Goal: Task Accomplishment & Management: Use online tool/utility

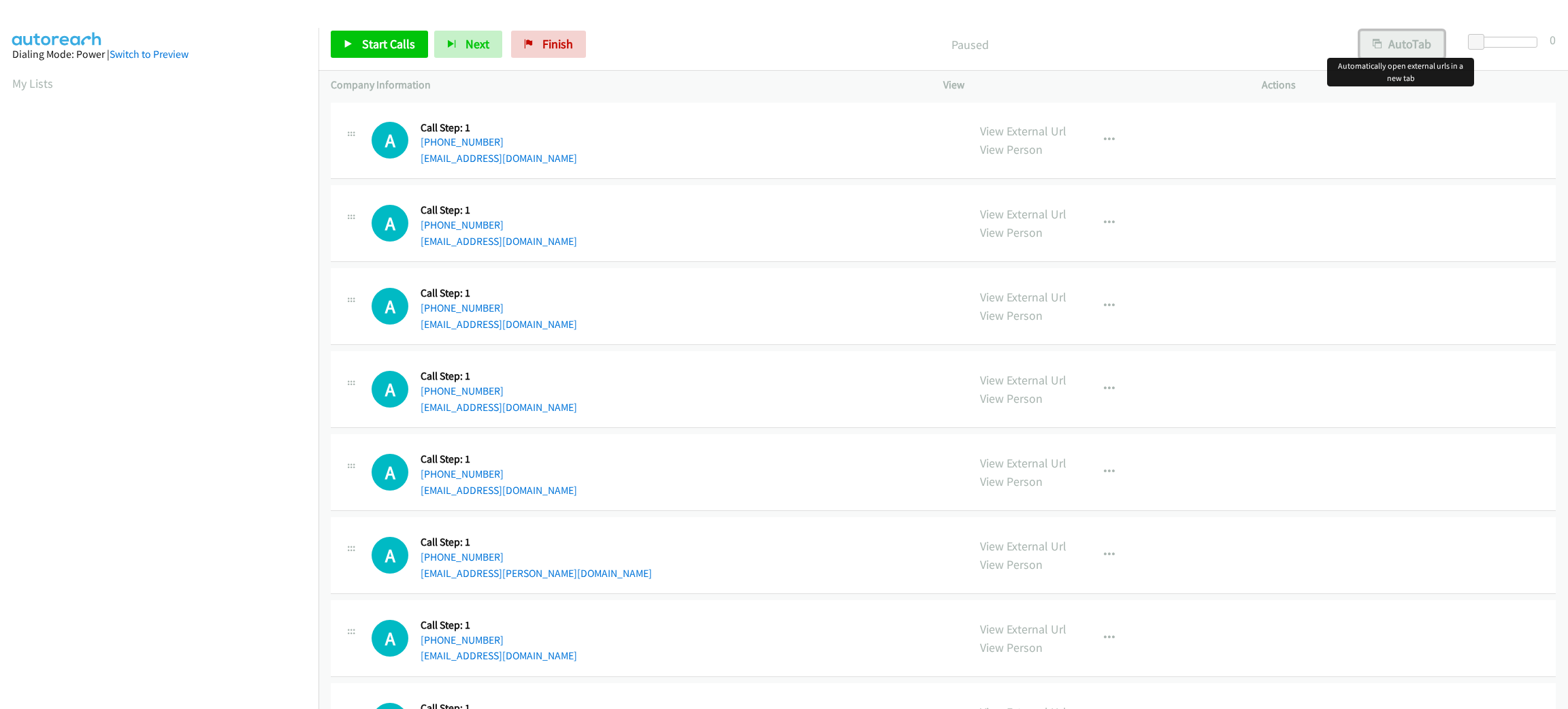
click at [1394, 50] on button "AutoTab" at bounding box center [1401, 45] width 84 height 27
click at [1481, 41] on span at bounding box center [1478, 42] width 16 height 16
click at [404, 44] on span "Start Calls" at bounding box center [388, 44] width 53 height 15
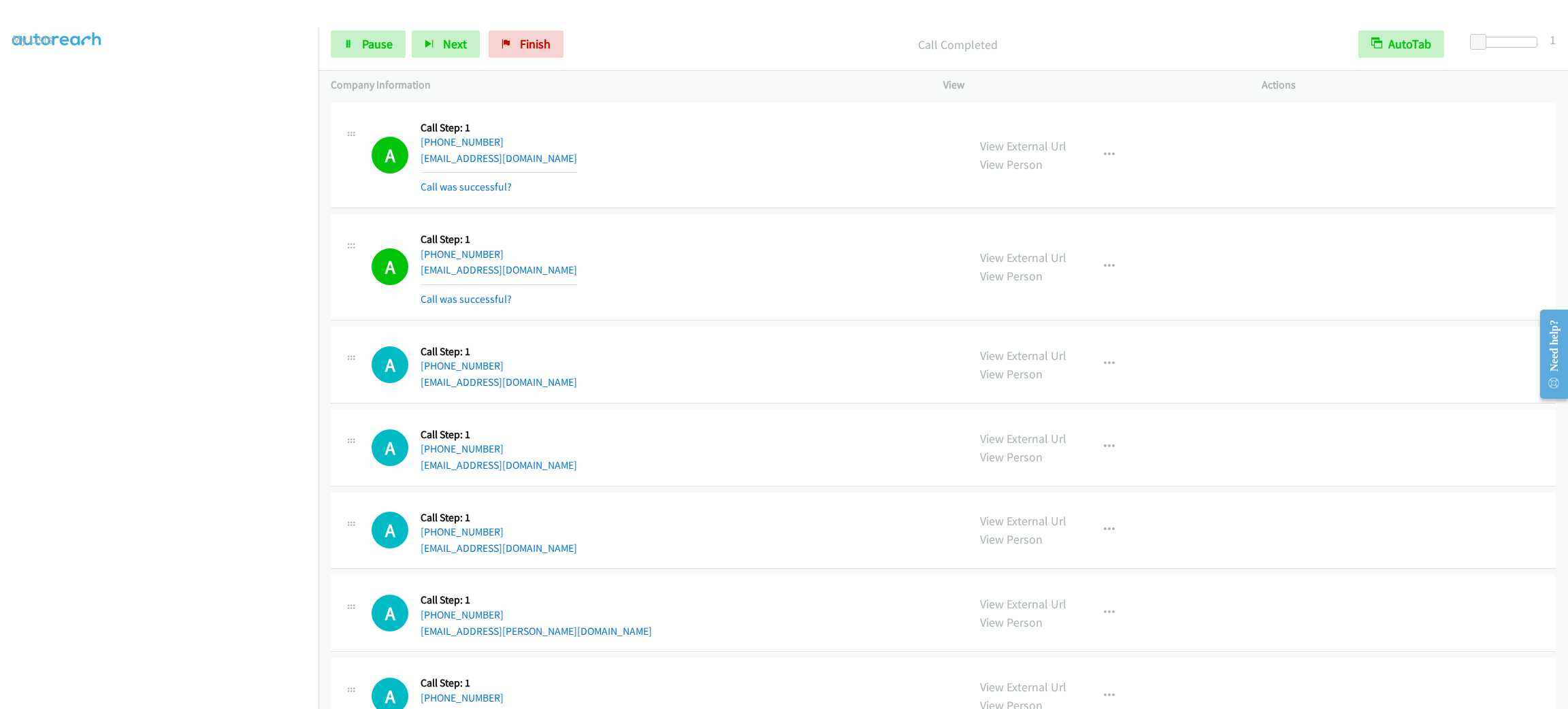
scroll to position [204, 0]
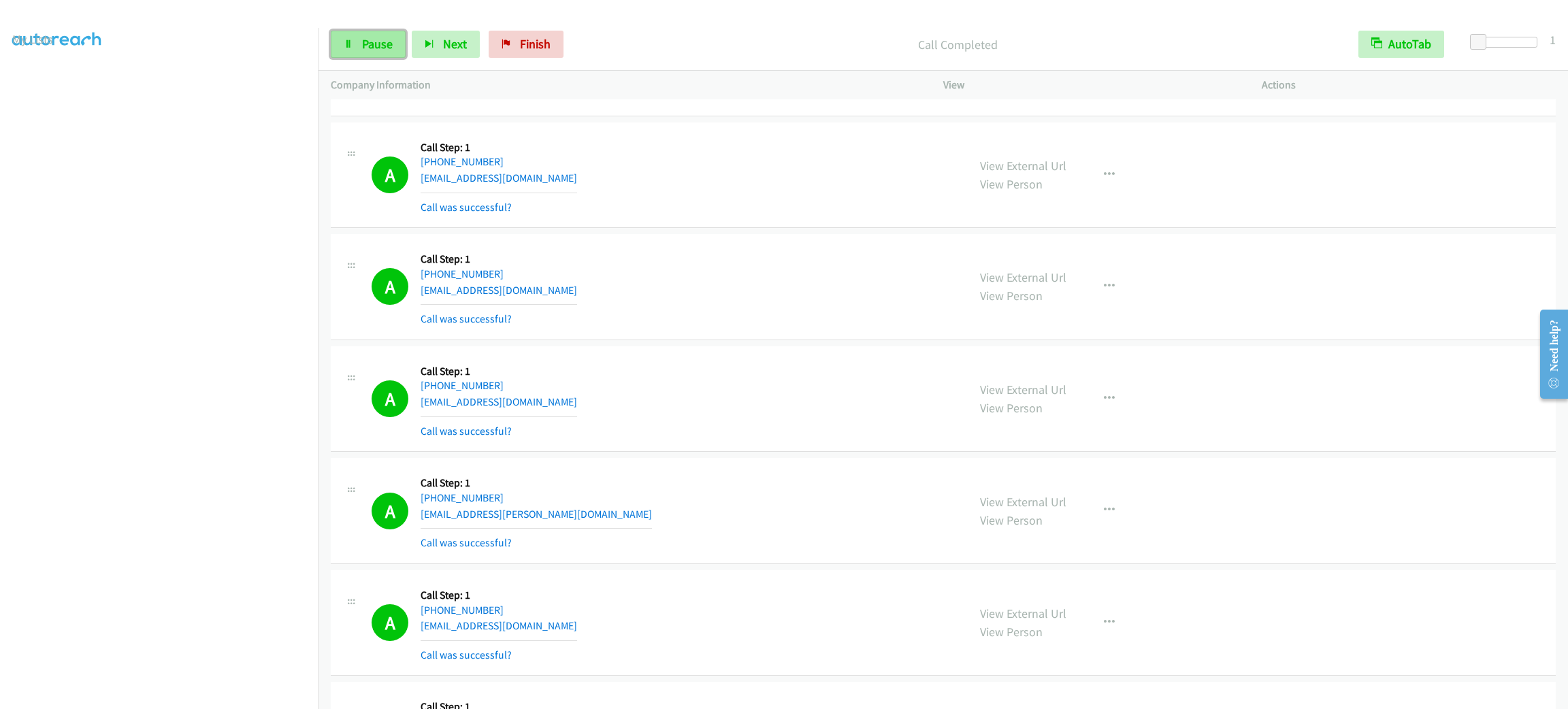
click at [398, 39] on link "Pause" at bounding box center [368, 45] width 75 height 27
click at [395, 40] on span "Start Calls" at bounding box center [388, 44] width 53 height 15
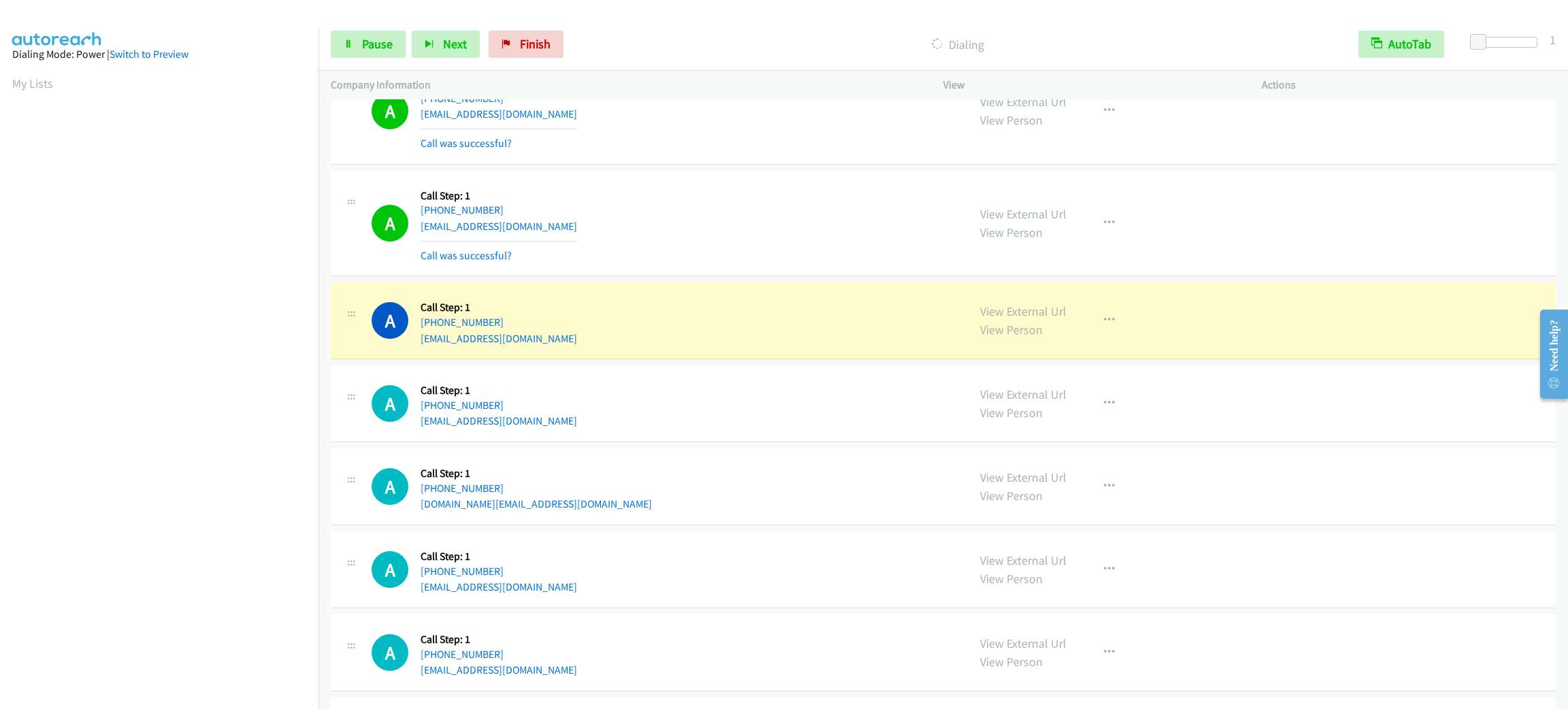
scroll to position [59, 0]
click at [774, 358] on div "A Callback Scheduled Call Step: 1 America/New_York [PHONE_NUMBER] [EMAIL_ADDRES…" at bounding box center [943, 321] width 1225 height 77
click at [1128, 324] on div "View External Url View Person View External Url Email Schedule/Manage Callback …" at bounding box center [1133, 320] width 331 height 51
click at [1108, 330] on button "button" at bounding box center [1110, 321] width 37 height 27
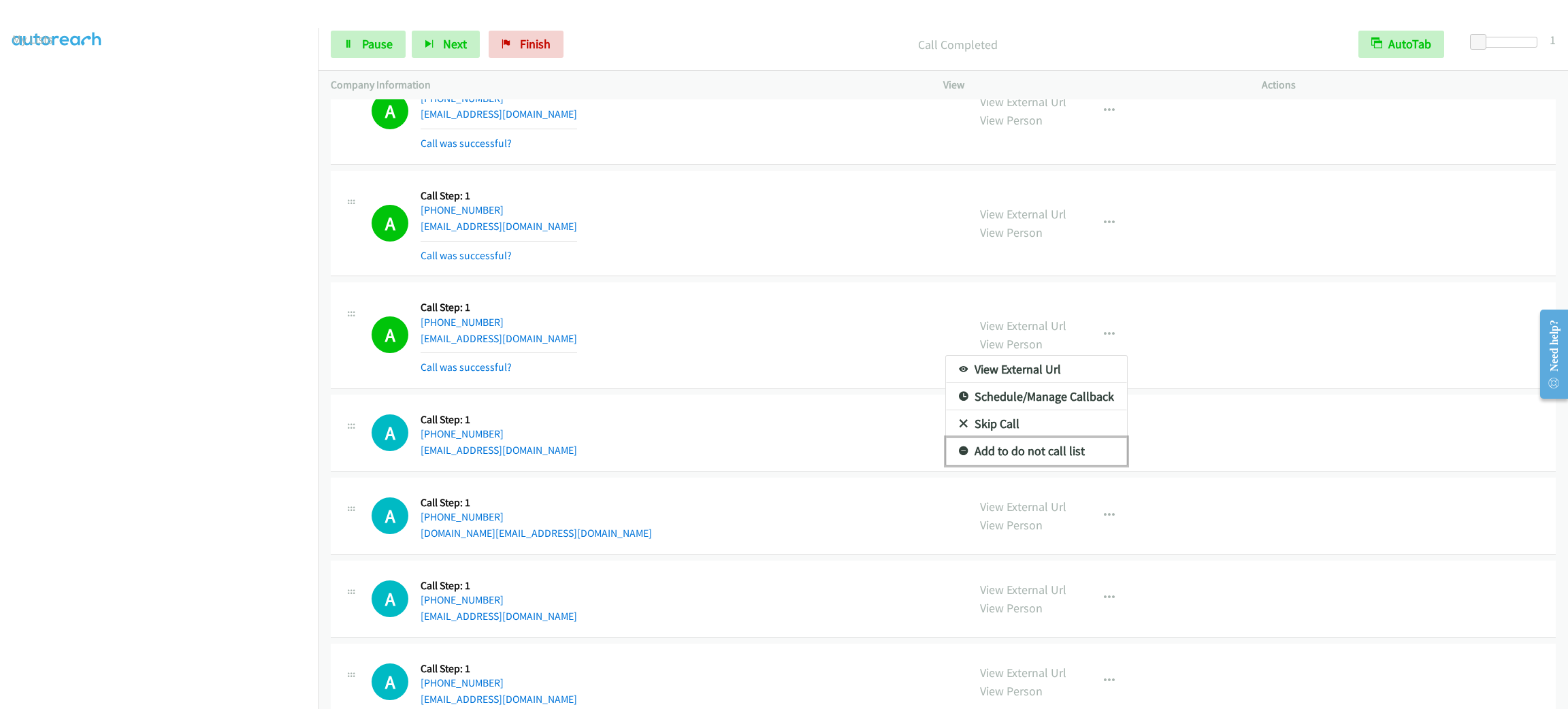
click at [1086, 463] on link "Add to do not call list" at bounding box center [1036, 451] width 181 height 27
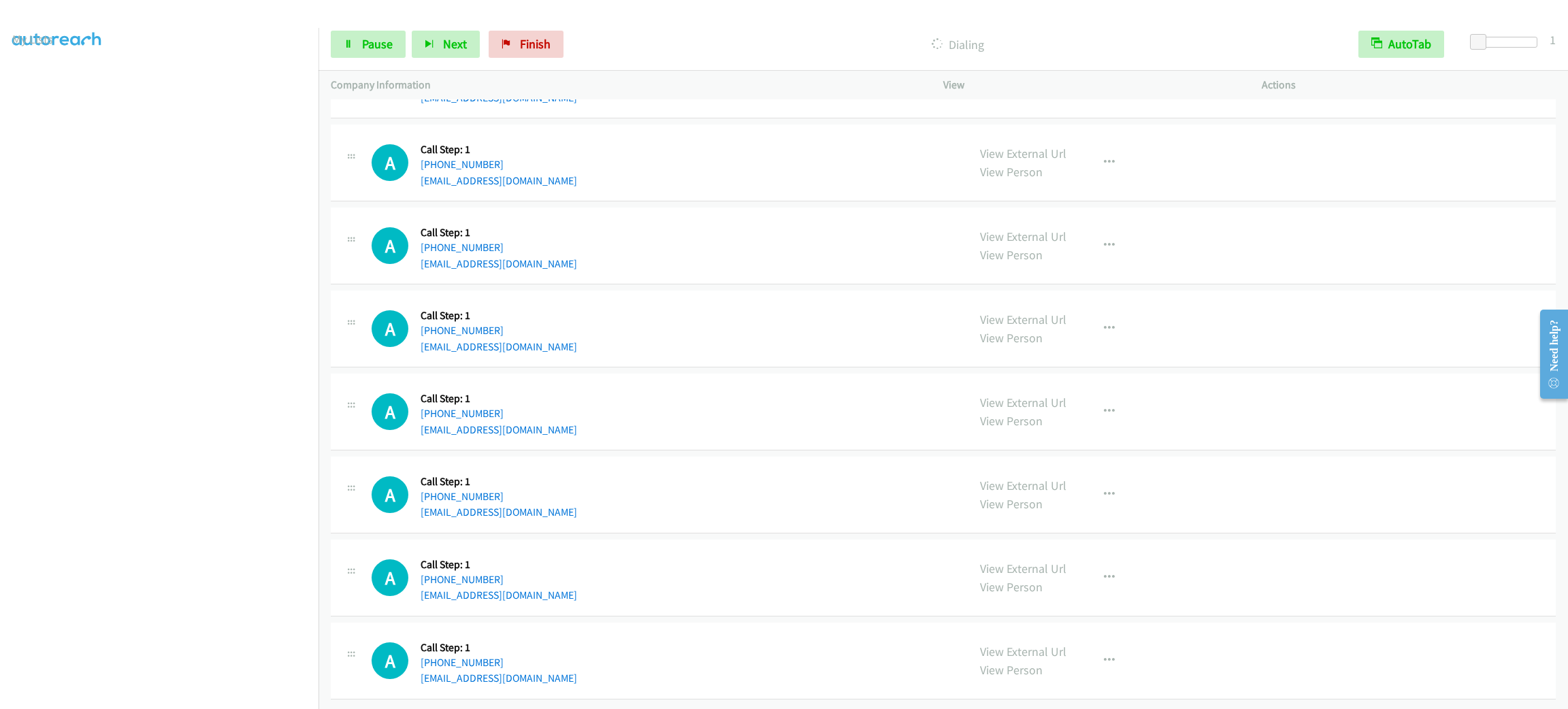
scroll to position [3237, 0]
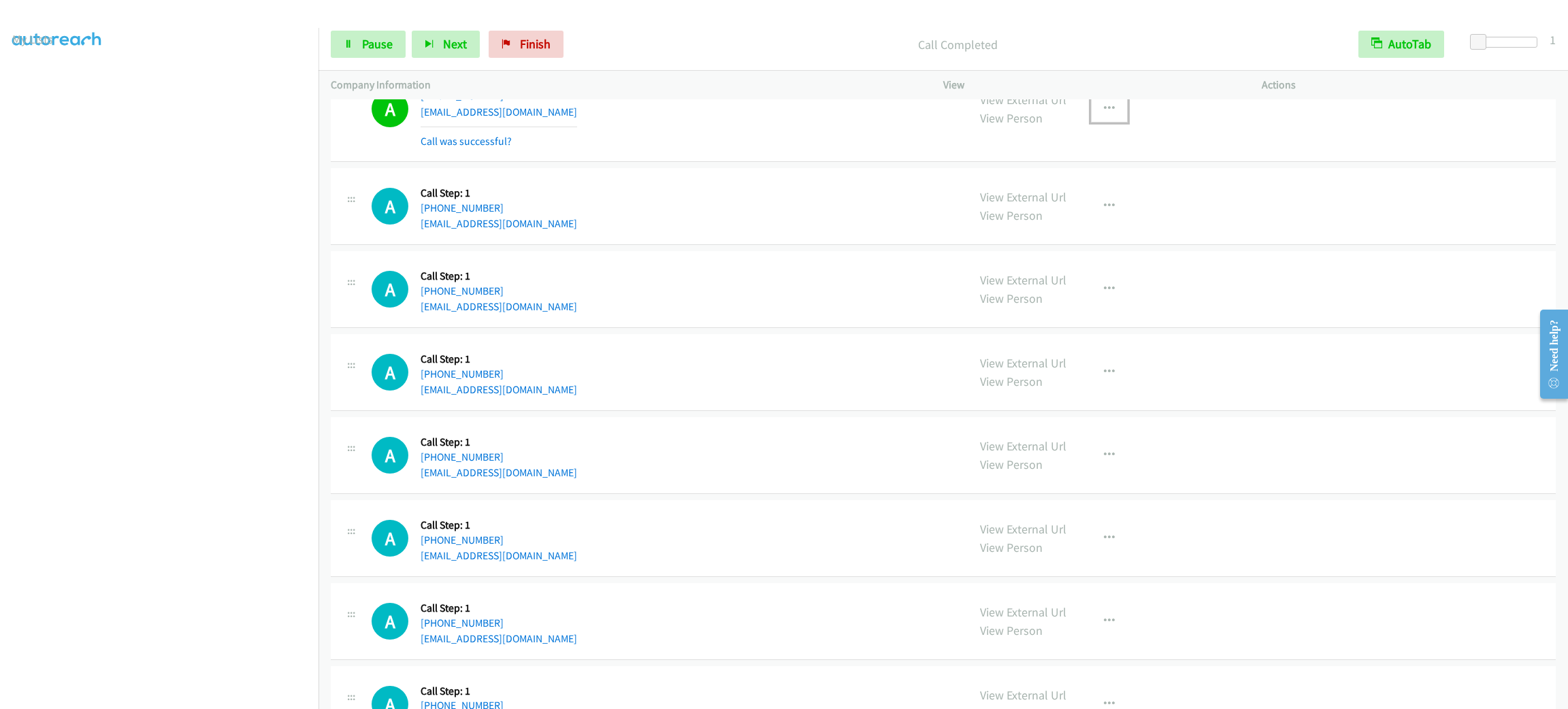
drag, startPoint x: 1092, startPoint y: 101, endPoint x: 1094, endPoint y: 112, distance: 11.2
click at [1092, 102] on button "button" at bounding box center [1110, 108] width 37 height 27
click at [1096, 113] on div at bounding box center [784, 354] width 1568 height 709
click at [1098, 98] on div "View" at bounding box center [1091, 85] width 319 height 29
click at [1096, 123] on button "button" at bounding box center [1110, 108] width 37 height 27
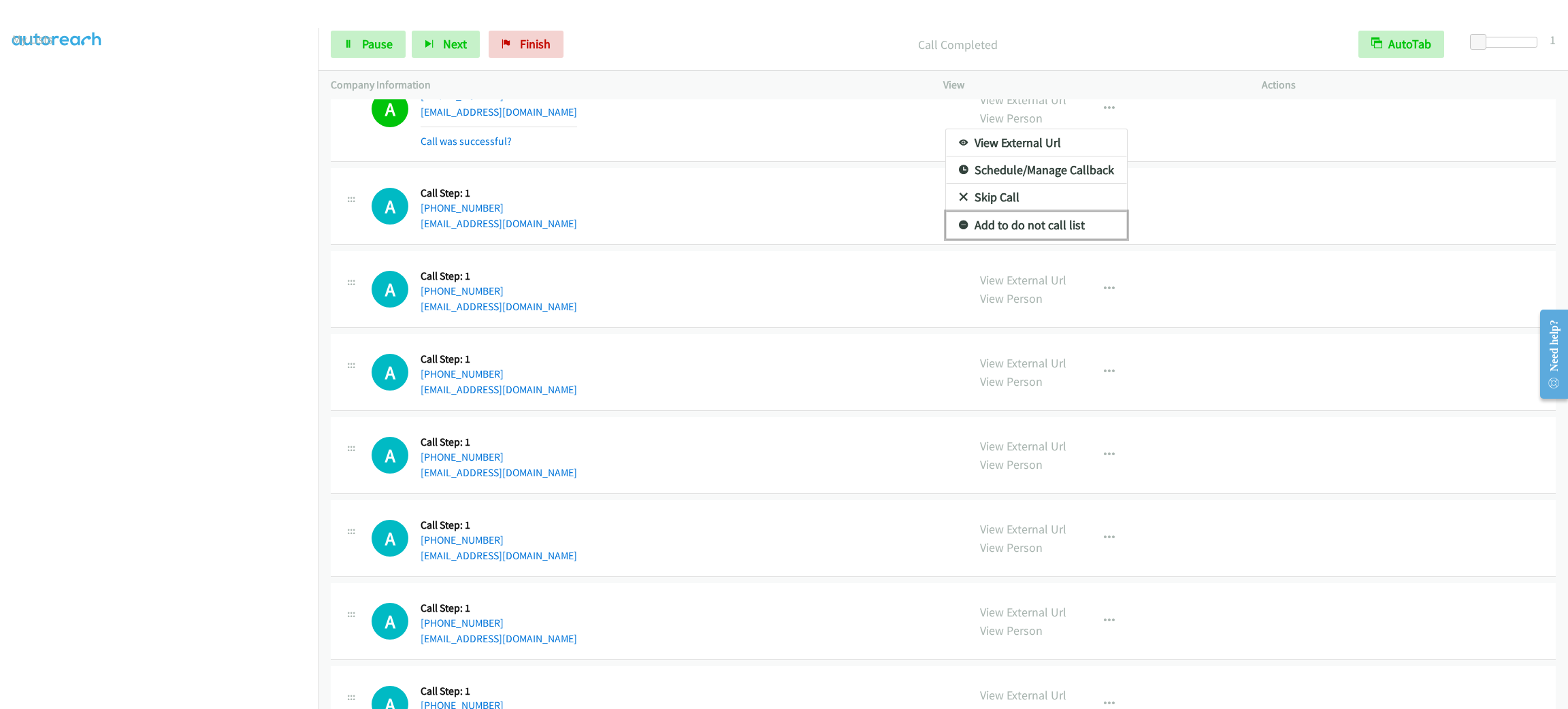
click at [1094, 231] on link "Add to do not call list" at bounding box center [1036, 226] width 181 height 27
click at [194, 702] on aside "Dialing Mode: Power | Switch to Preview My Lists" at bounding box center [159, 360] width 319 height 754
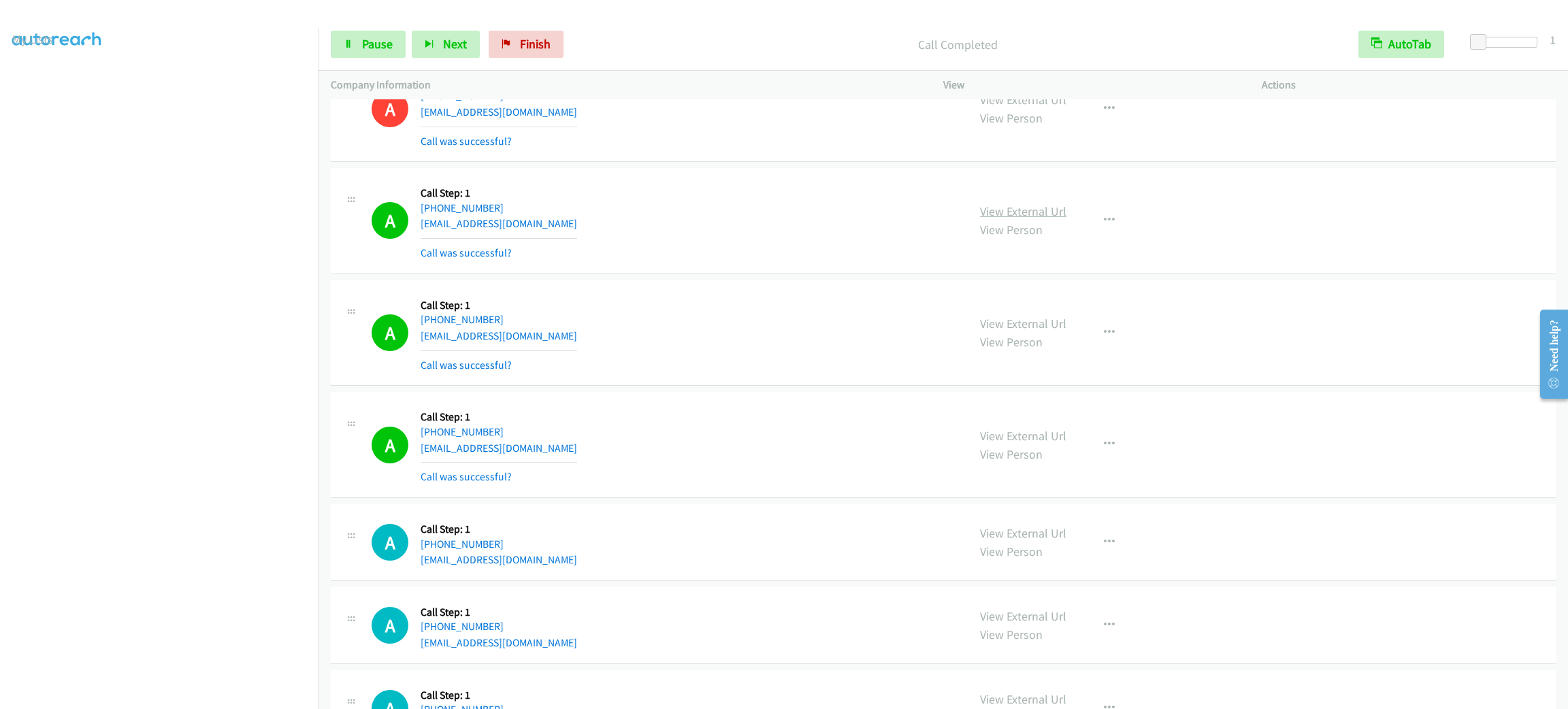
click at [1045, 219] on link "View External Url" at bounding box center [1023, 211] width 86 height 15
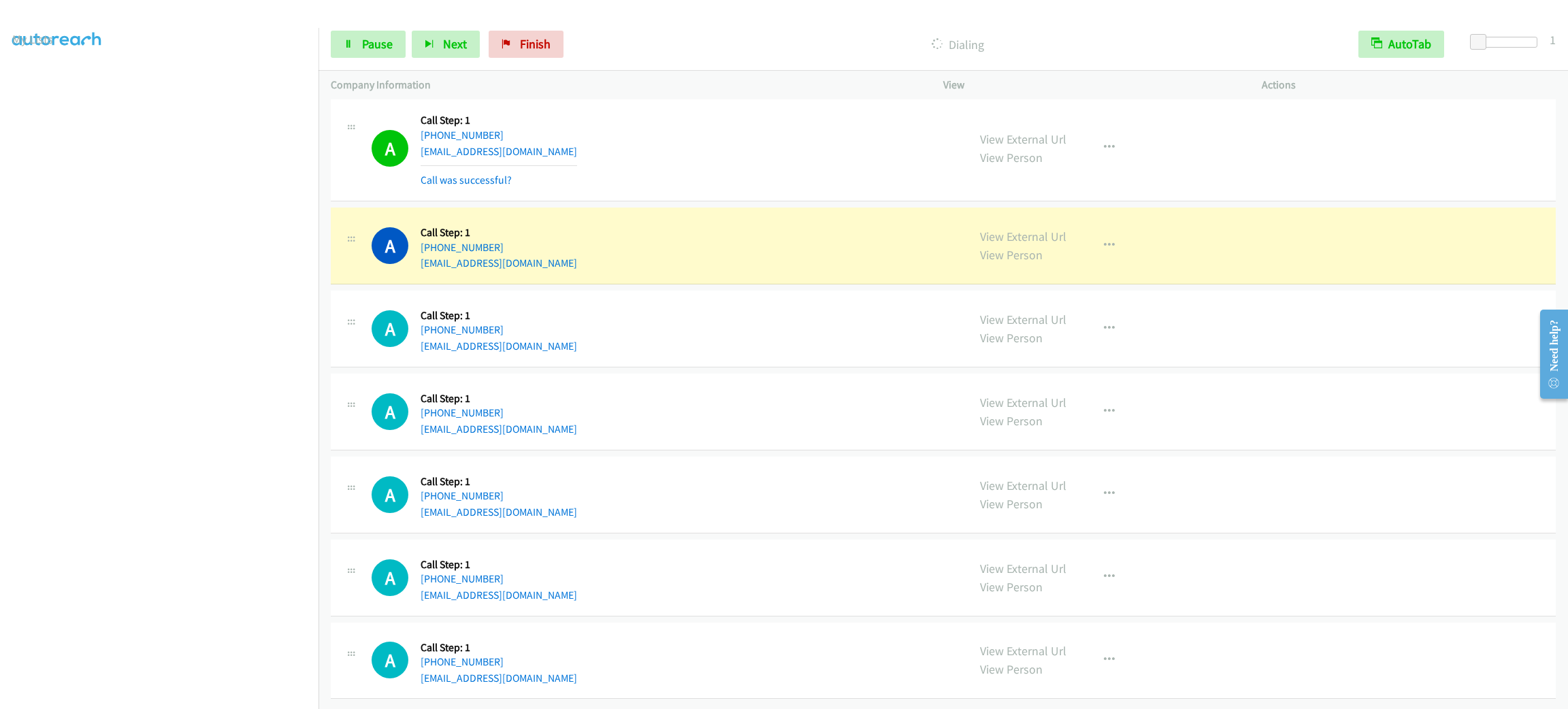
scroll to position [3559, 0]
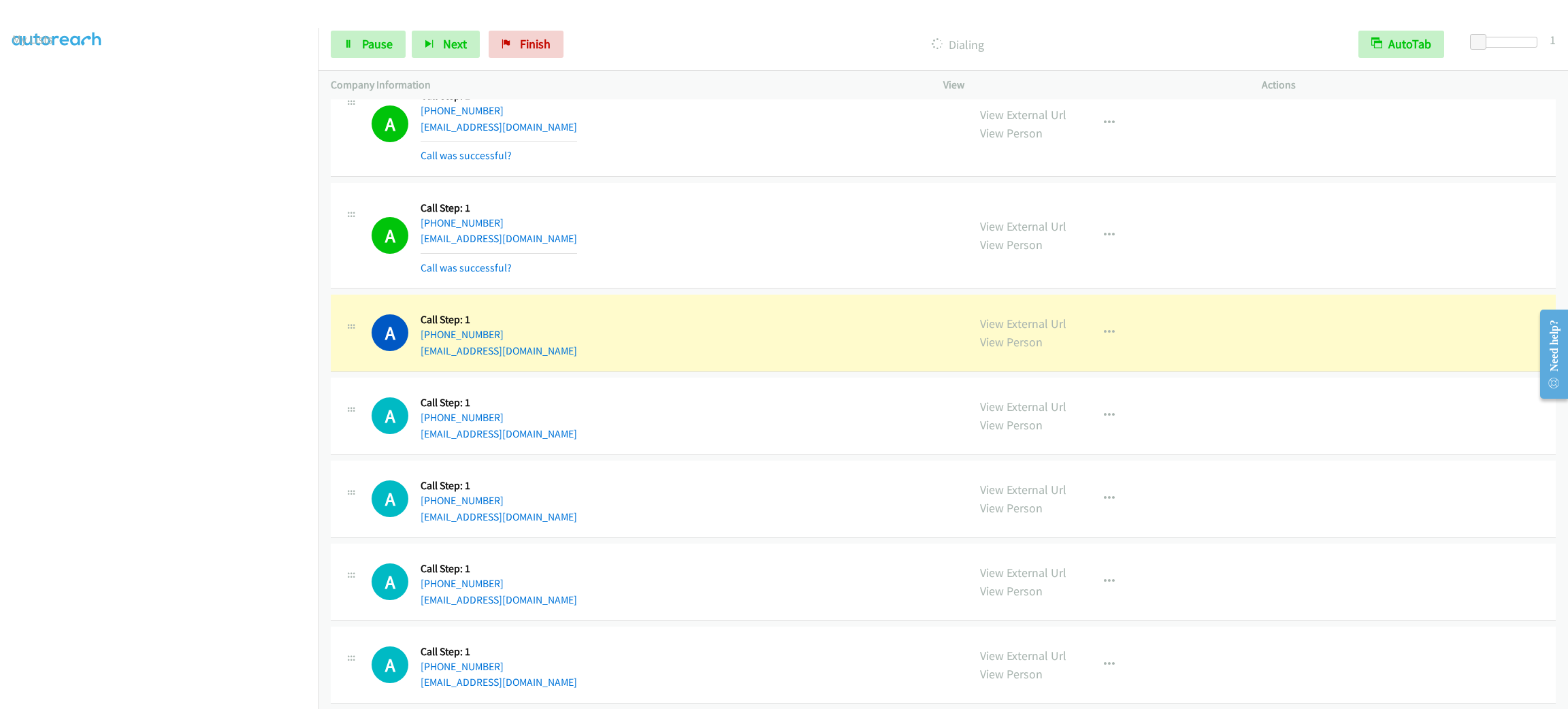
drag, startPoint x: 182, startPoint y: 701, endPoint x: 182, endPoint y: 692, distance: 9.0
click at [182, 702] on aside "Dialing Mode: Power | Switch to Preview My Lists" at bounding box center [159, 360] width 319 height 754
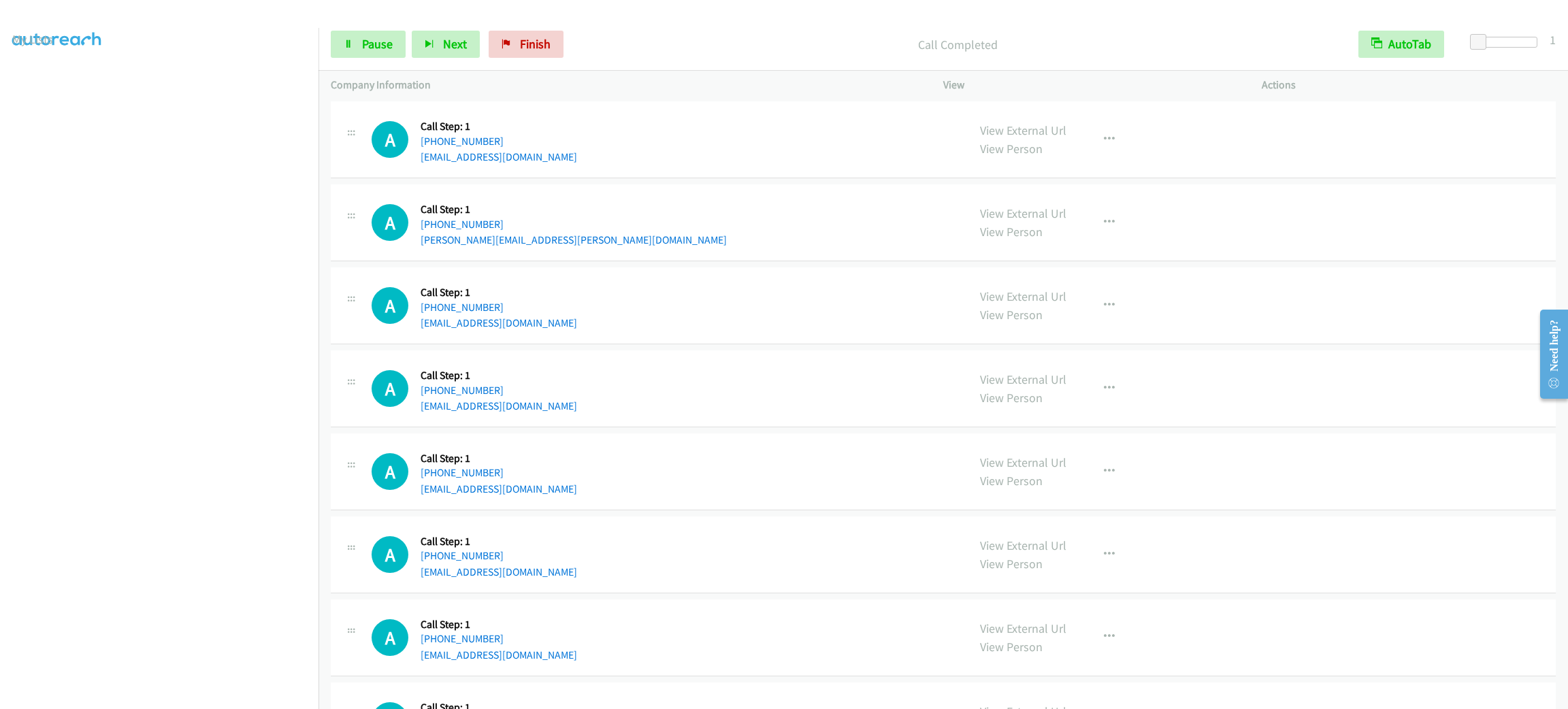
scroll to position [4069, 0]
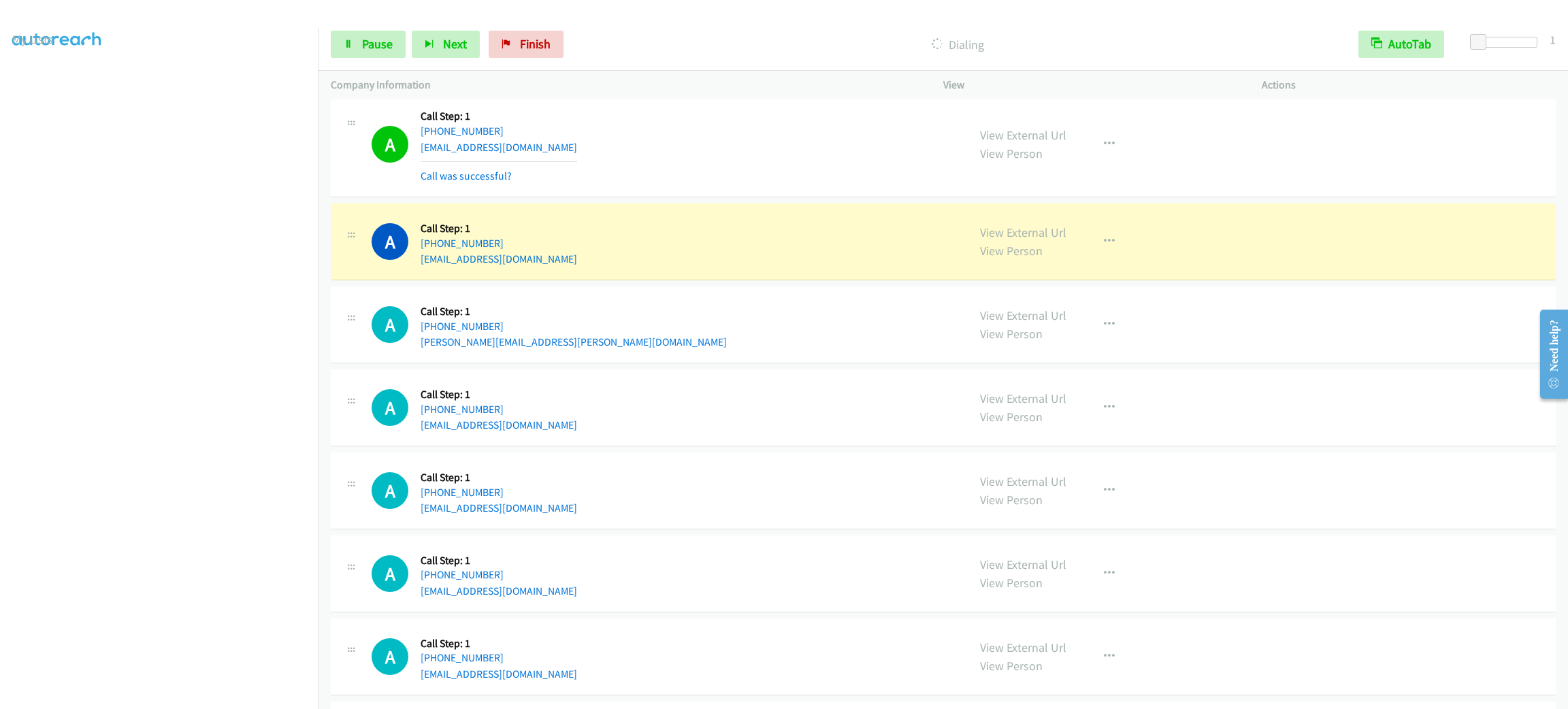
drag, startPoint x: 826, startPoint y: 366, endPoint x: 676, endPoint y: 166, distance: 250.0
click at [826, 363] on div "A Callback Scheduled Call Step: 1 America/Los_Angeles [PHONE_NUMBER] [PERSON_NA…" at bounding box center [943, 324] width 1225 height 77
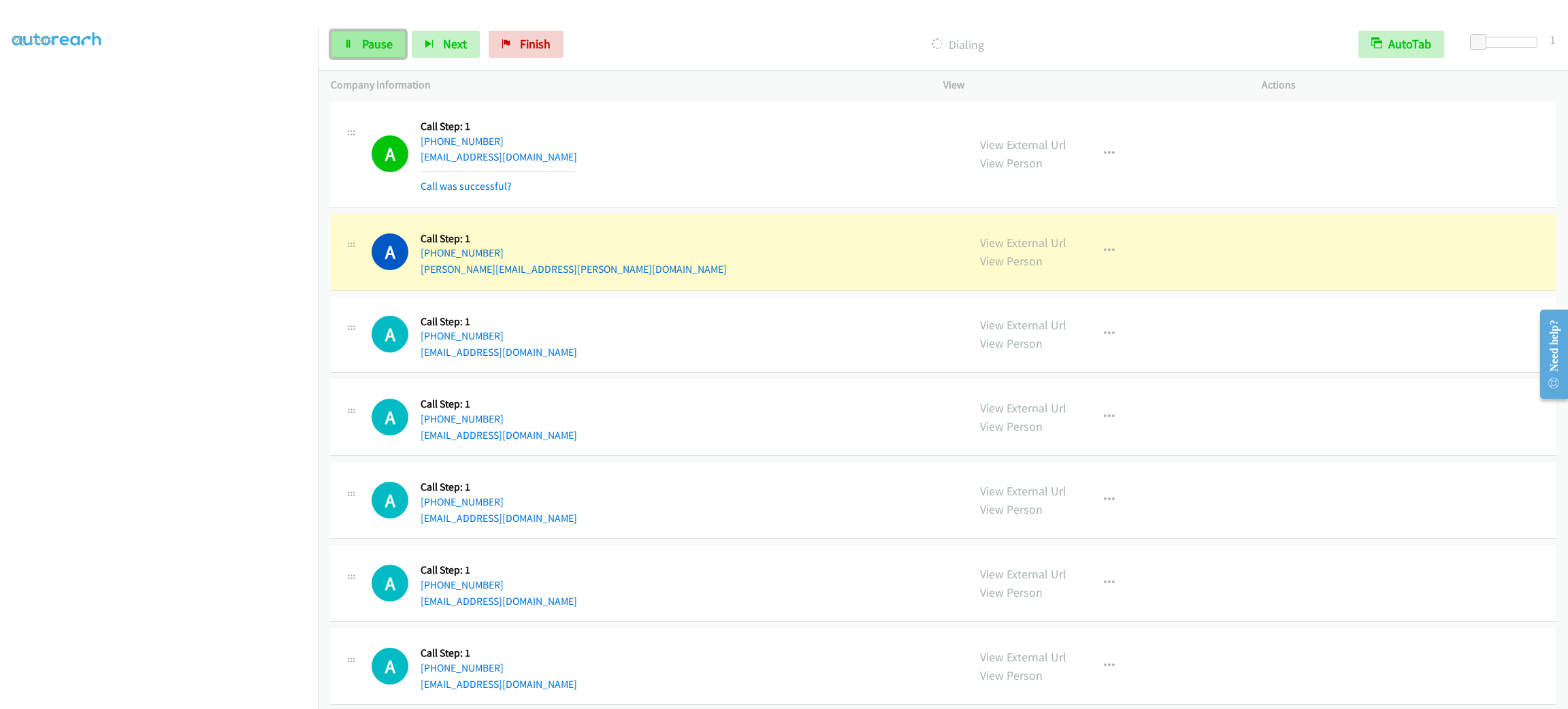
click at [365, 46] on span "Pause" at bounding box center [378, 44] width 31 height 15
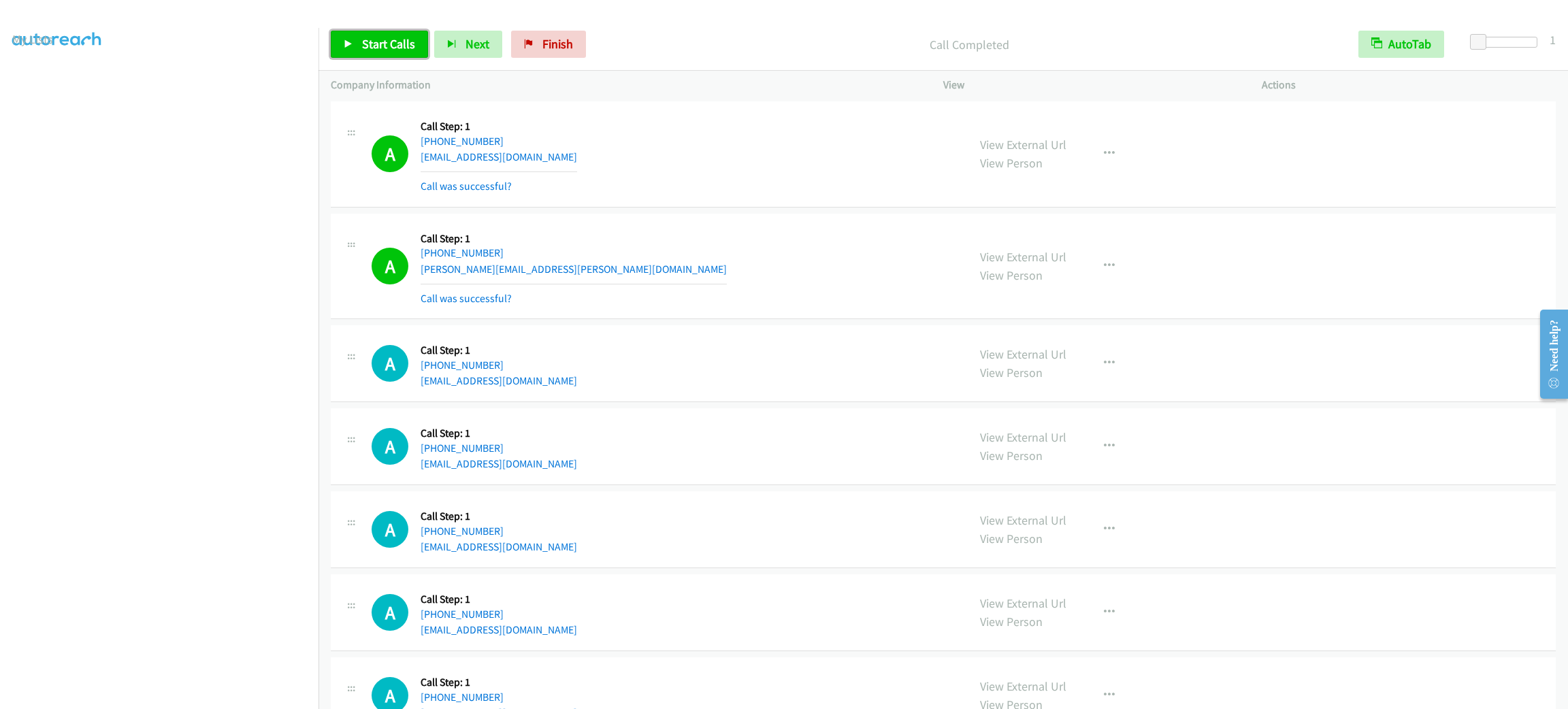
click at [362, 51] on span "Start Calls" at bounding box center [388, 44] width 53 height 15
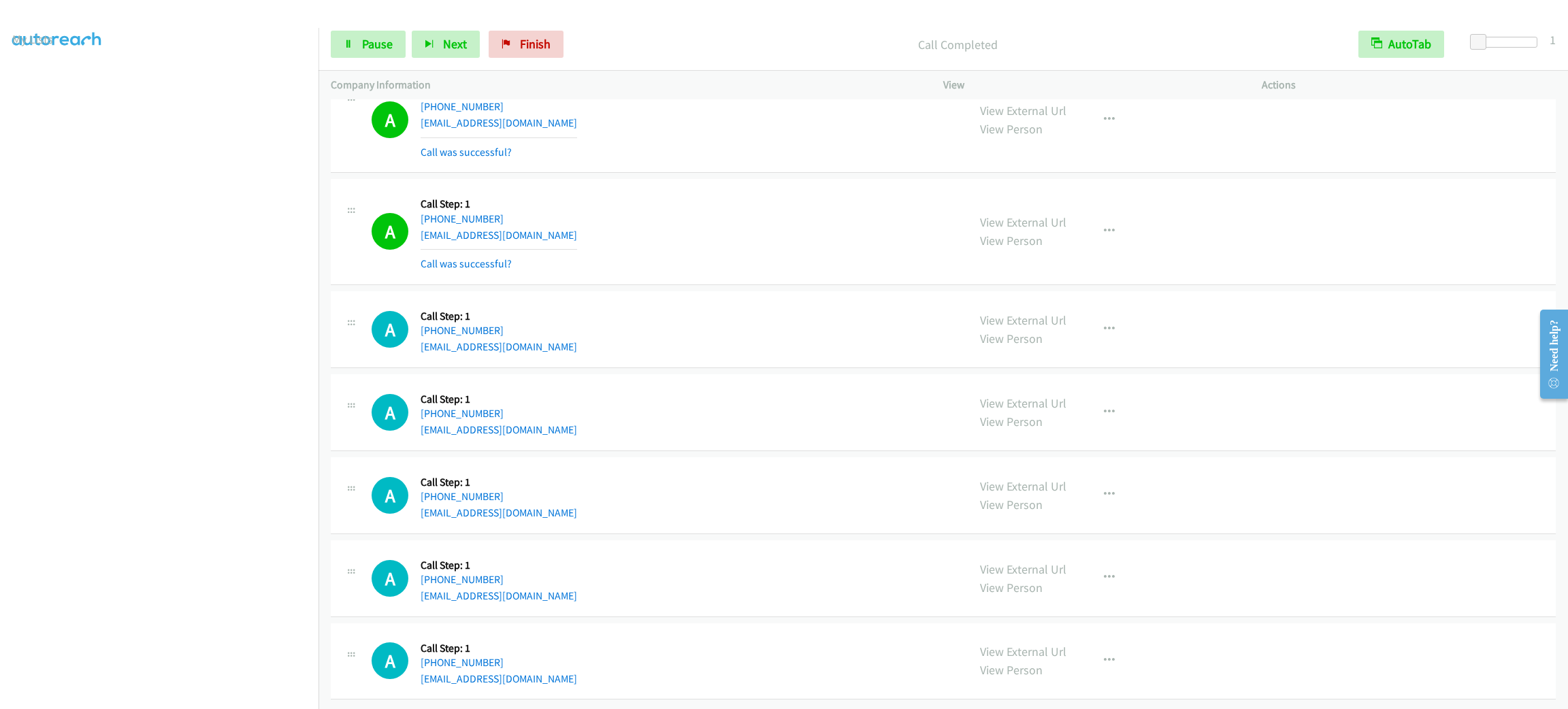
scroll to position [5354, 0]
click at [210, 694] on section at bounding box center [160, 386] width 294 height 652
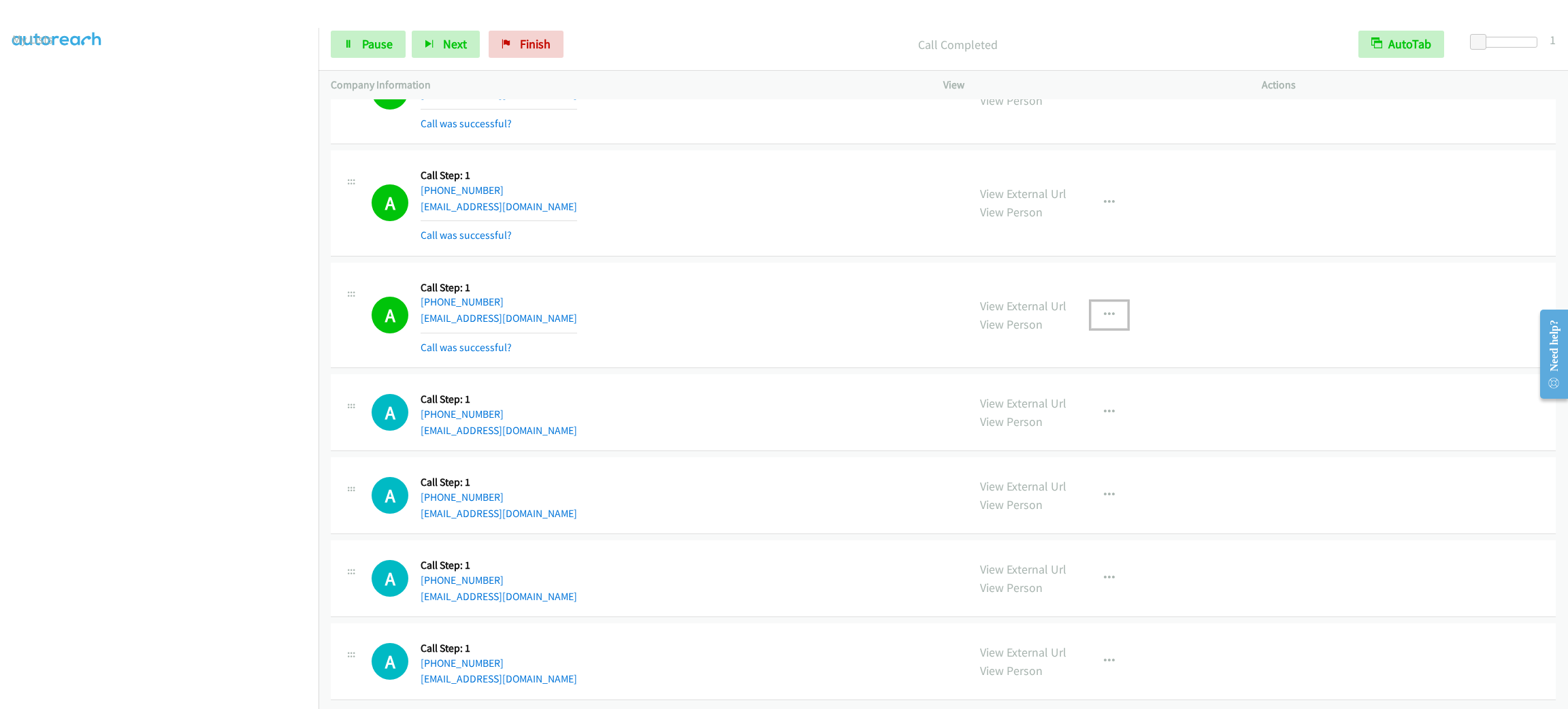
click at [1105, 313] on button "button" at bounding box center [1110, 315] width 37 height 27
click at [1078, 446] on link "Add to do not call list" at bounding box center [1036, 432] width 181 height 27
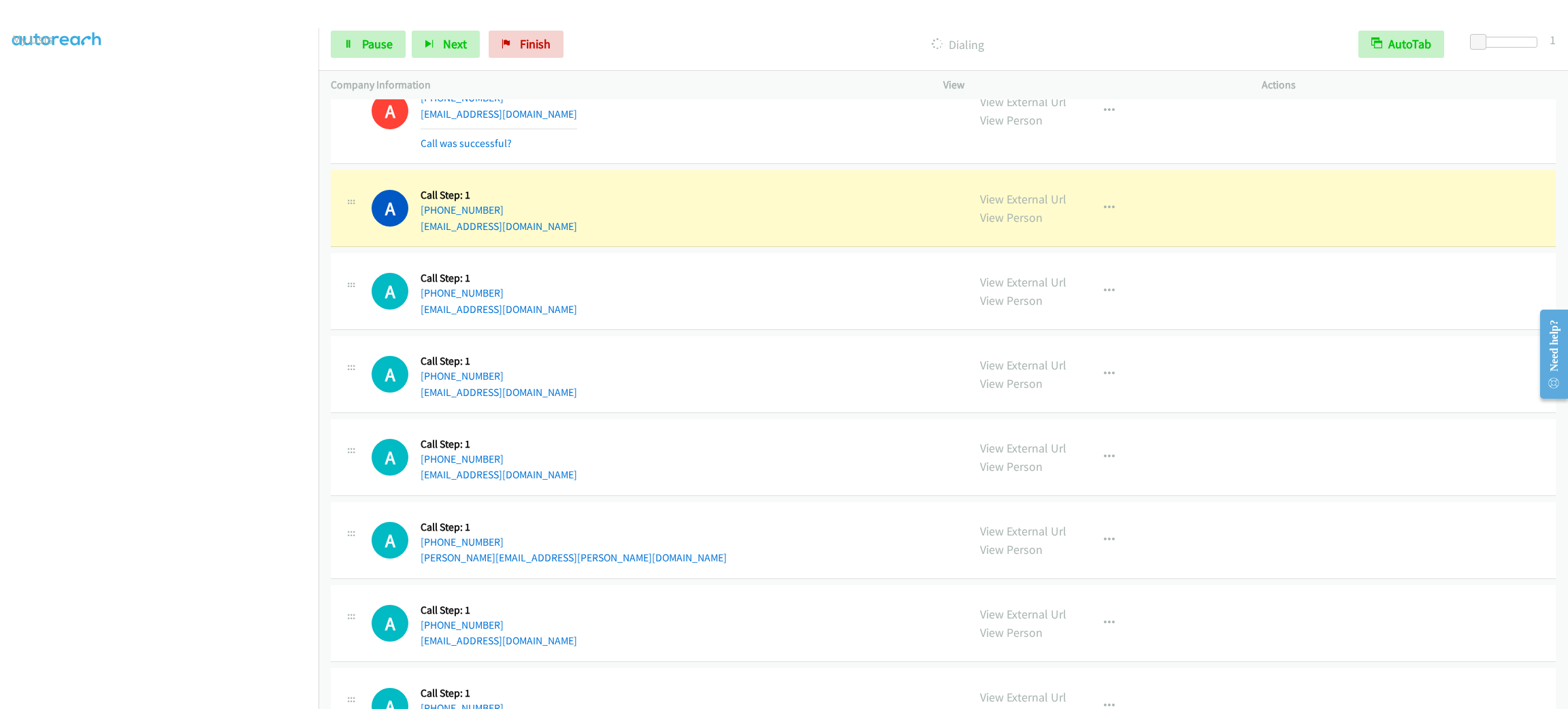
scroll to position [5661, 0]
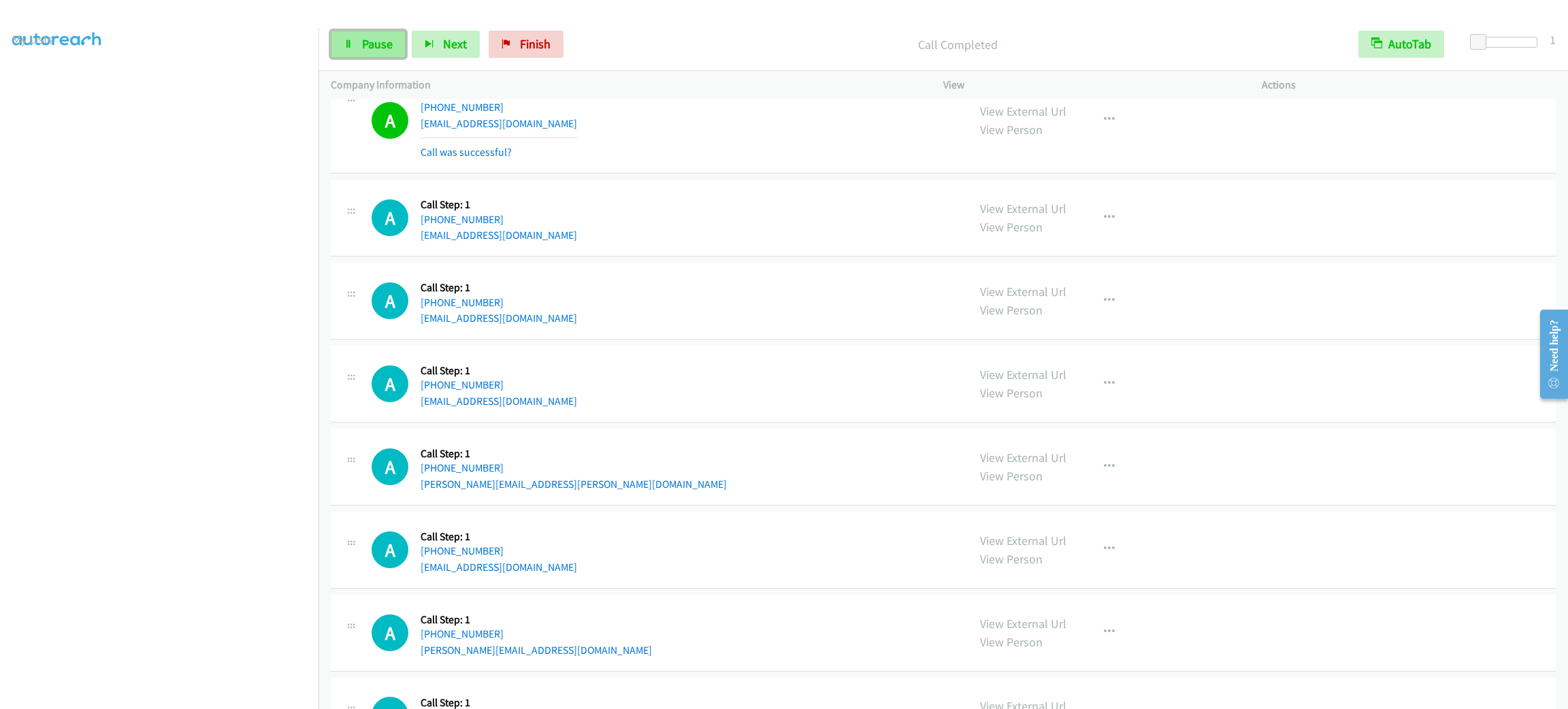
click at [369, 44] on span "Pause" at bounding box center [378, 44] width 31 height 15
click at [369, 43] on span "Start Calls" at bounding box center [388, 44] width 53 height 15
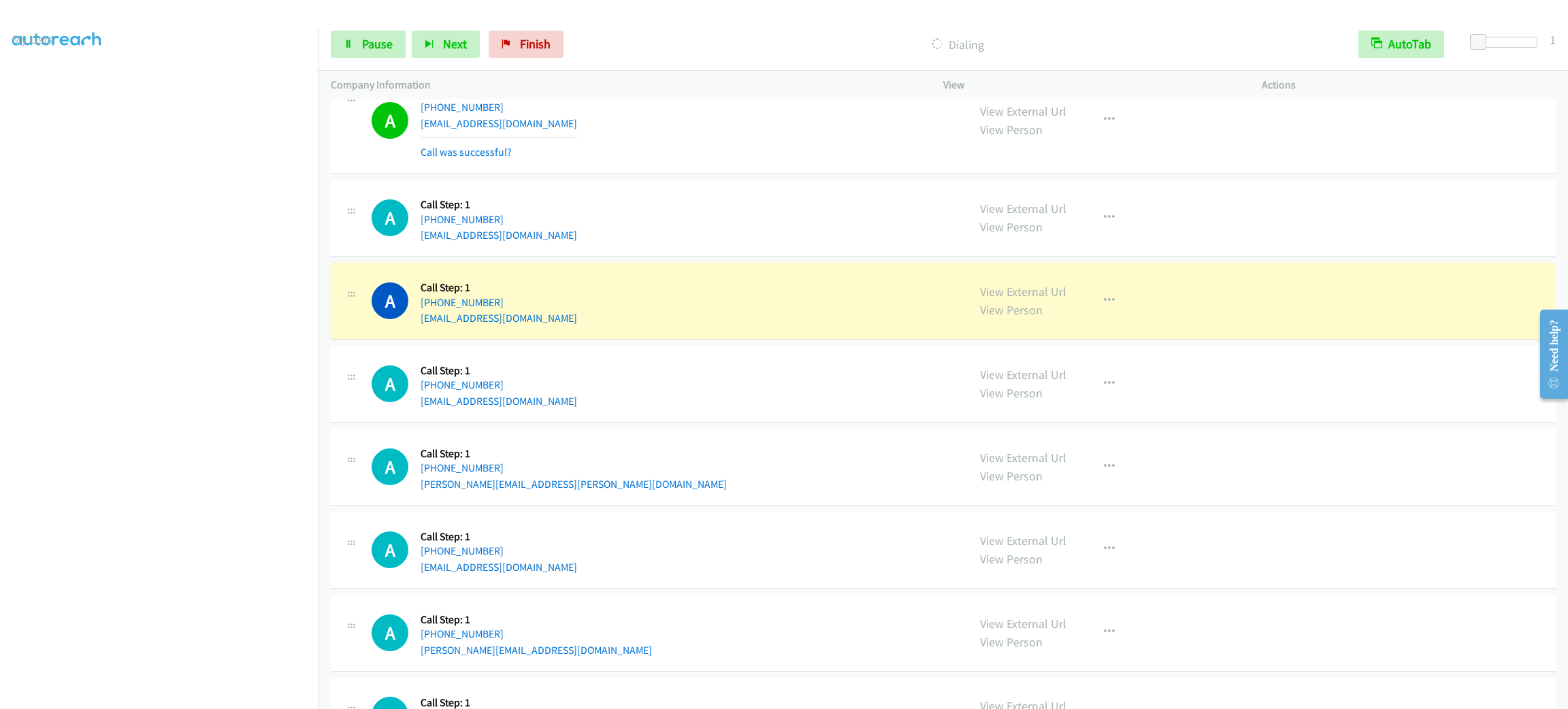
click at [587, 244] on div "A Callback Scheduled Call Step: 1 America/New_York [PHONE_NUMBER] [EMAIL_ADDRES…" at bounding box center [663, 217] width 584 height 51
click at [618, 232] on div "A Callback Scheduled Call Step: 1 America/New_York [PHONE_NUMBER] [EMAIL_ADDRES…" at bounding box center [663, 217] width 584 height 51
click at [650, 283] on div "A Callback Scheduled Call Step: 1 America/Los_Angeles [PHONE_NUMBER] [EMAIL_ADD…" at bounding box center [943, 300] width 1225 height 77
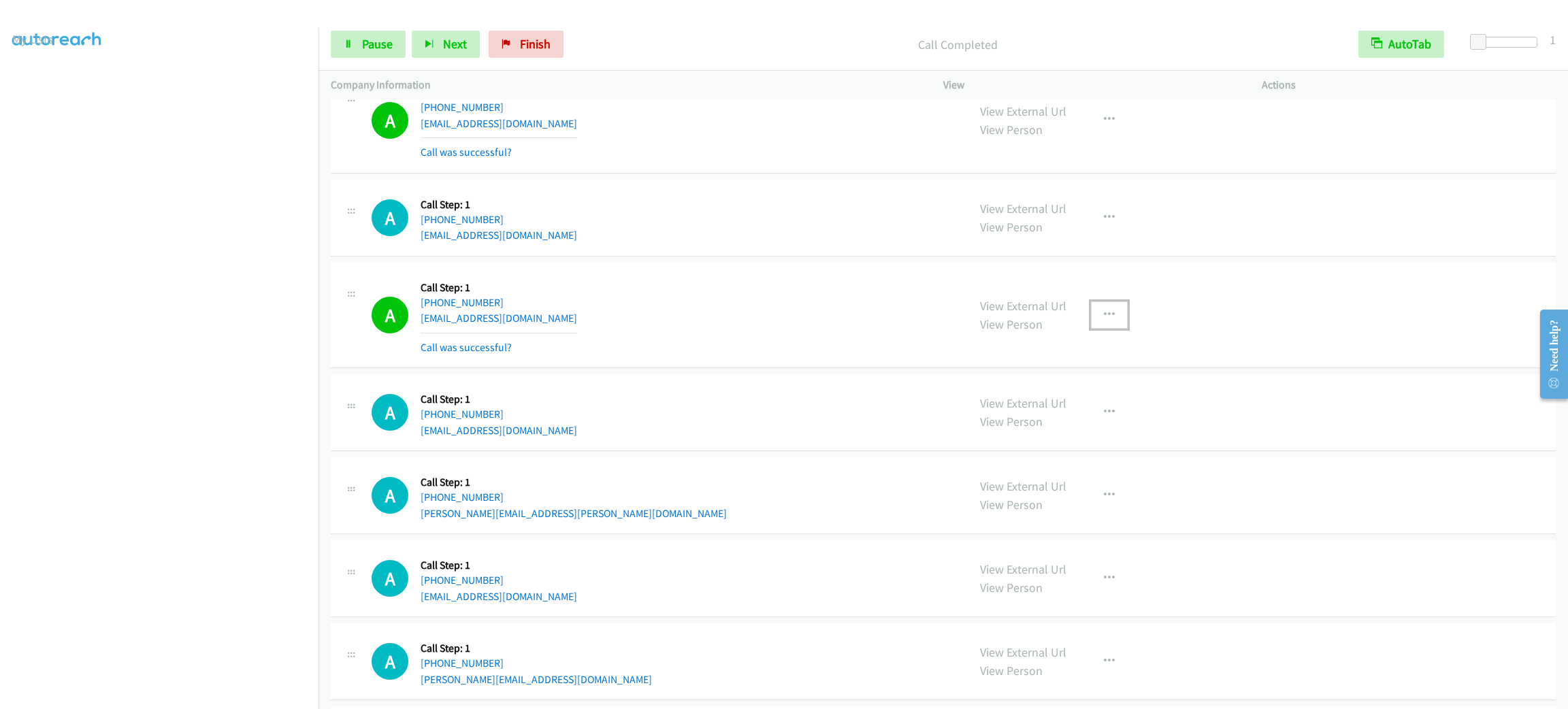
click at [1112, 326] on button "button" at bounding box center [1110, 315] width 37 height 27
click at [1102, 439] on link "Add to do not call list" at bounding box center [1036, 432] width 181 height 27
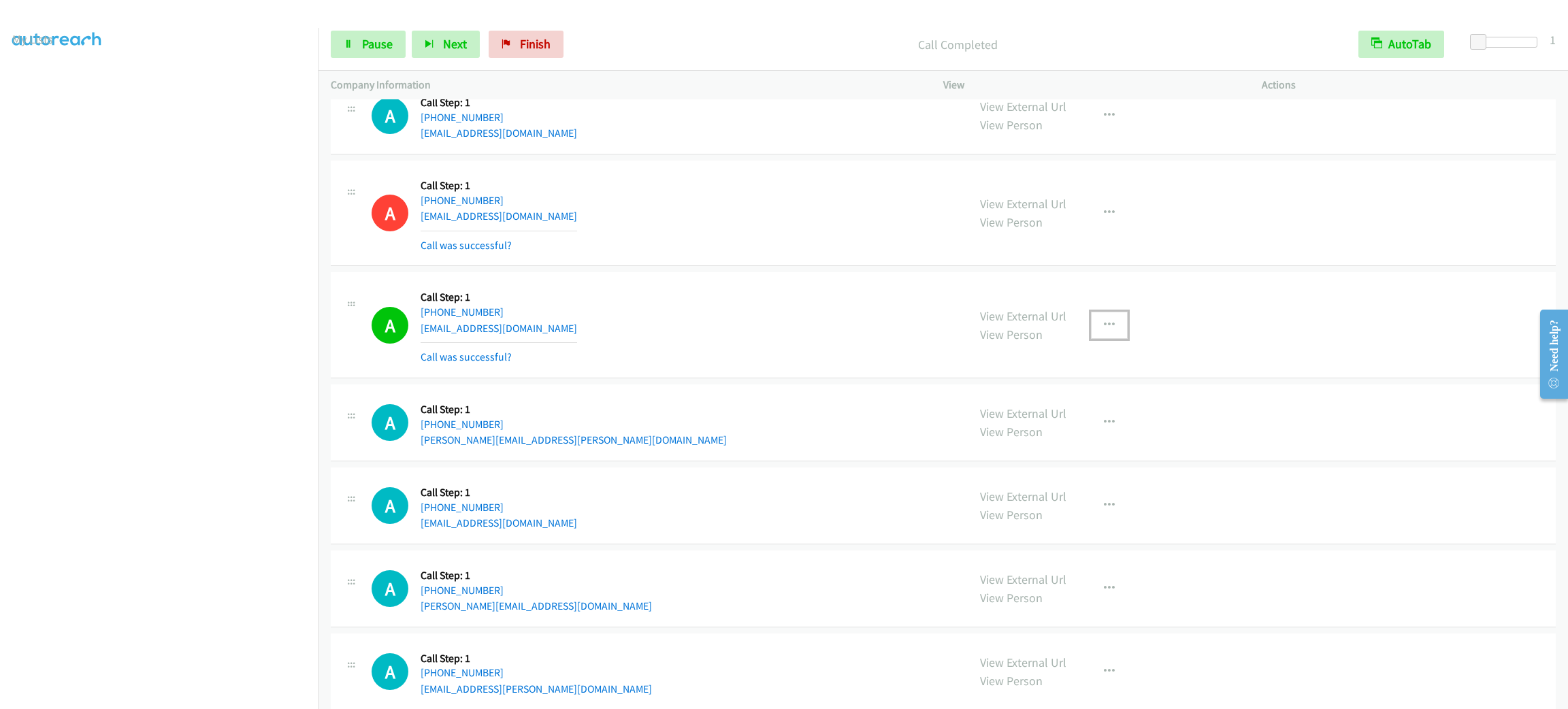
click at [1104, 331] on icon "button" at bounding box center [1109, 324] width 11 height 11
click at [1085, 447] on link "Add to do not call list" at bounding box center [1036, 442] width 181 height 27
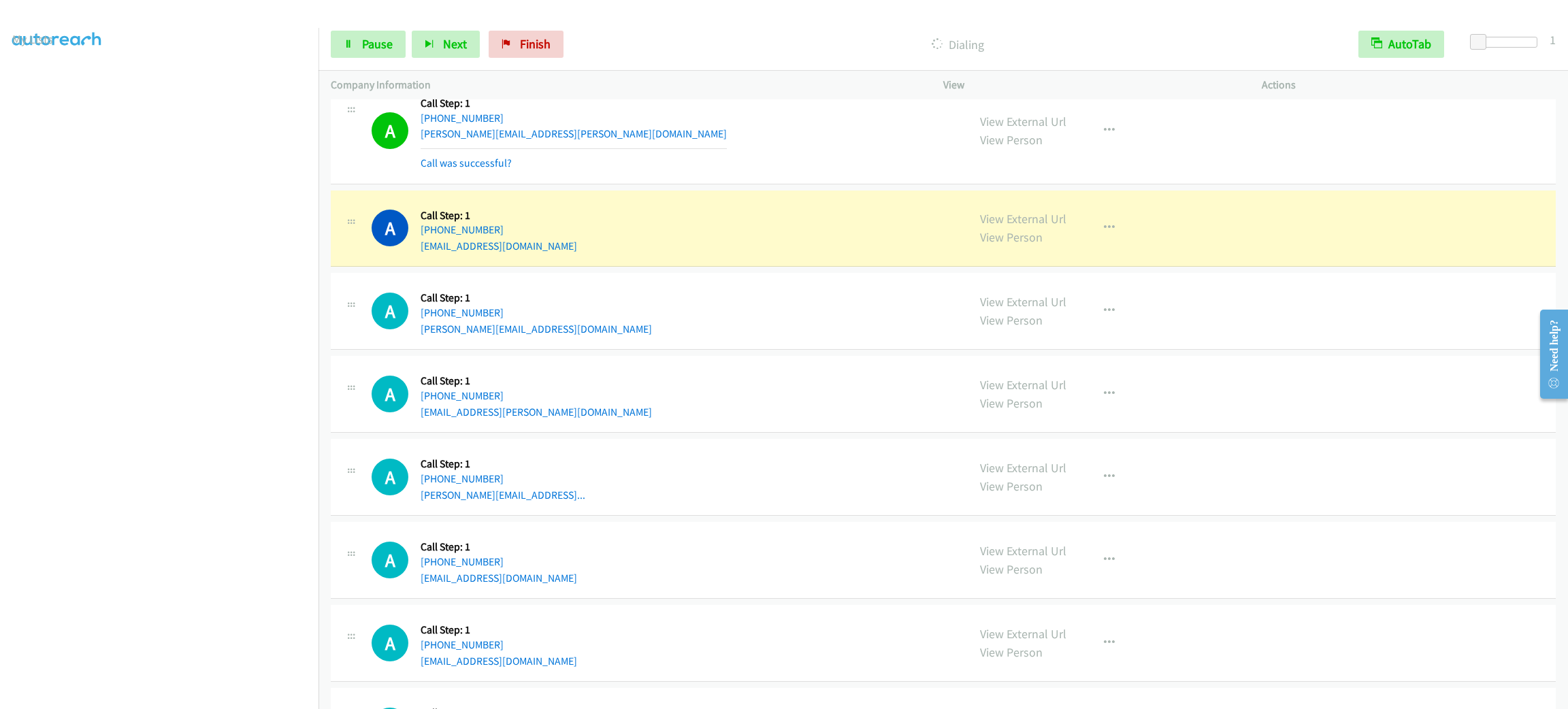
scroll to position [6166, 0]
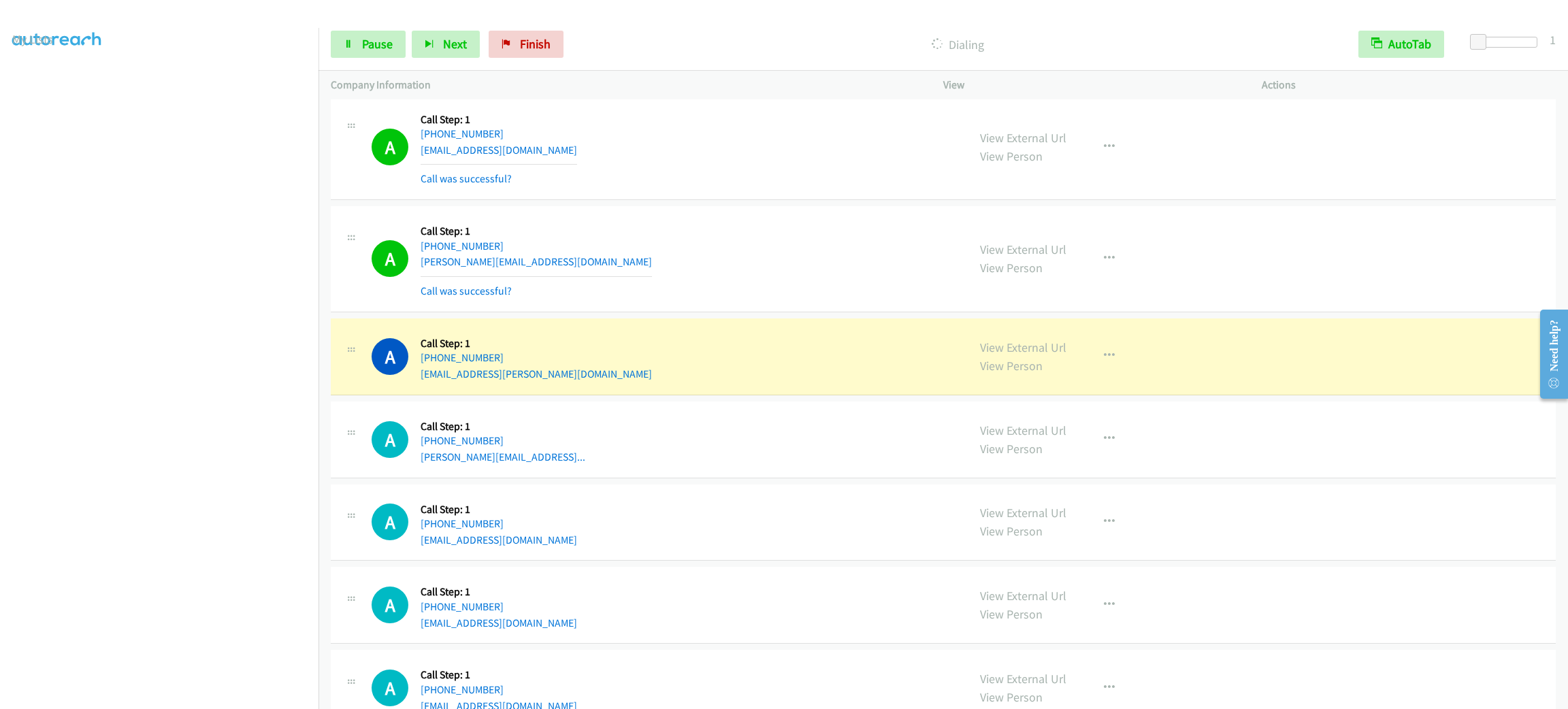
click at [181, 694] on section at bounding box center [160, 386] width 294 height 652
click at [381, 51] on link "Pause" at bounding box center [368, 45] width 75 height 27
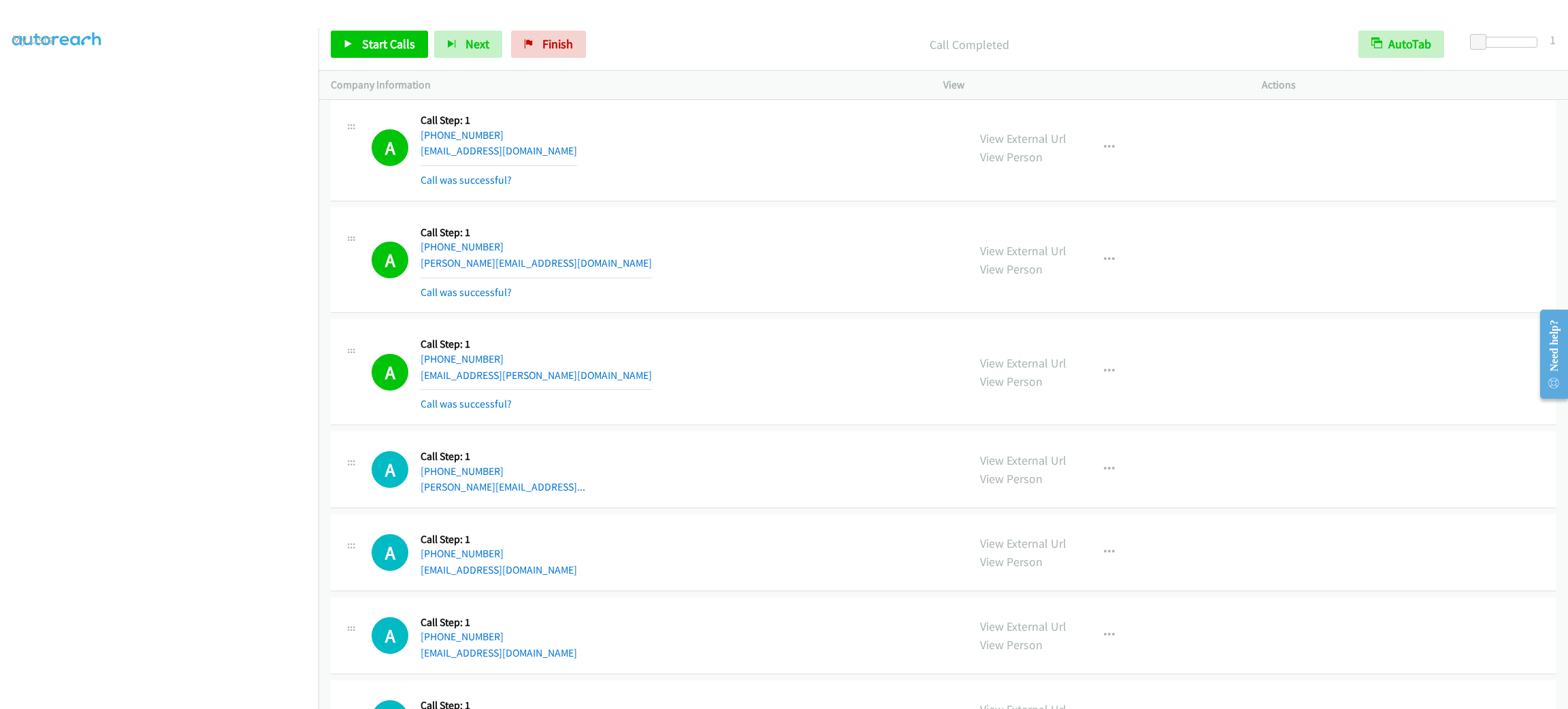
click at [1300, 509] on div "A Callback Scheduled Call Step: 1 America/New_York [PHONE_NUMBER] [PERSON_NAME]…" at bounding box center [943, 470] width 1225 height 77
click at [1337, 170] on div "A Callback Scheduled Call Step: 1 America/New_York [PHONE_NUMBER] [EMAIL_ADDRES…" at bounding box center [943, 148] width 1225 height 107
click at [1310, 219] on td "A Callback Scheduled Call Step: 1 America/New_York [PHONE_NUMBER] [PERSON_NAME]…" at bounding box center [943, 261] width 1249 height 112
click at [1284, 392] on div "View External Url View Person View External Url Email Schedule/Manage Callback …" at bounding box center [1133, 372] width 331 height 81
click at [1190, 578] on div "View External Url View Person View External Url Email Schedule/Manage Callback …" at bounding box center [1133, 552] width 331 height 51
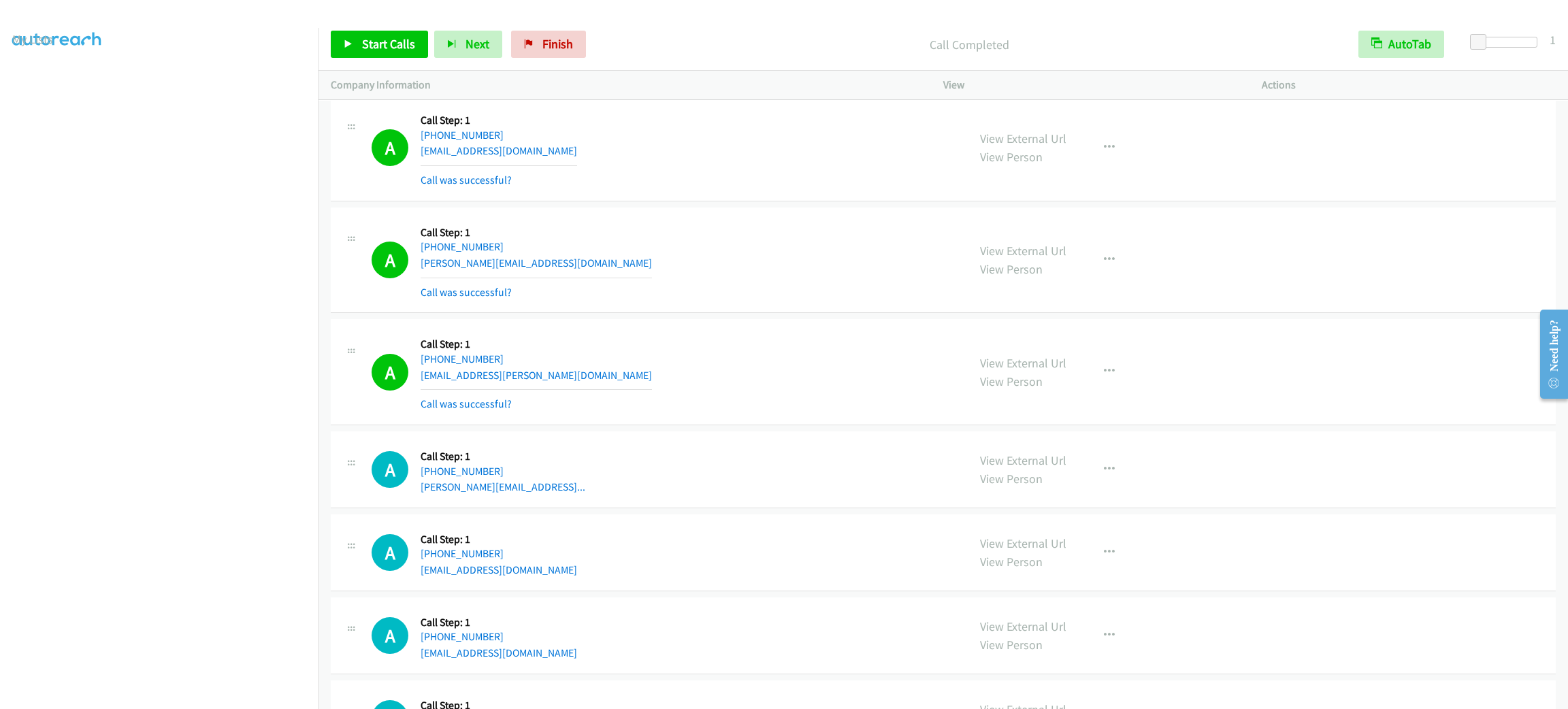
click at [1314, 509] on div "A Callback Scheduled Call Step: 1 America/New_York [PHONE_NUMBER] [PERSON_NAME]…" at bounding box center [943, 470] width 1225 height 77
click at [1224, 134] on div "View External Url View Person View External Url Email Schedule/Manage Callback …" at bounding box center [1133, 148] width 331 height 81
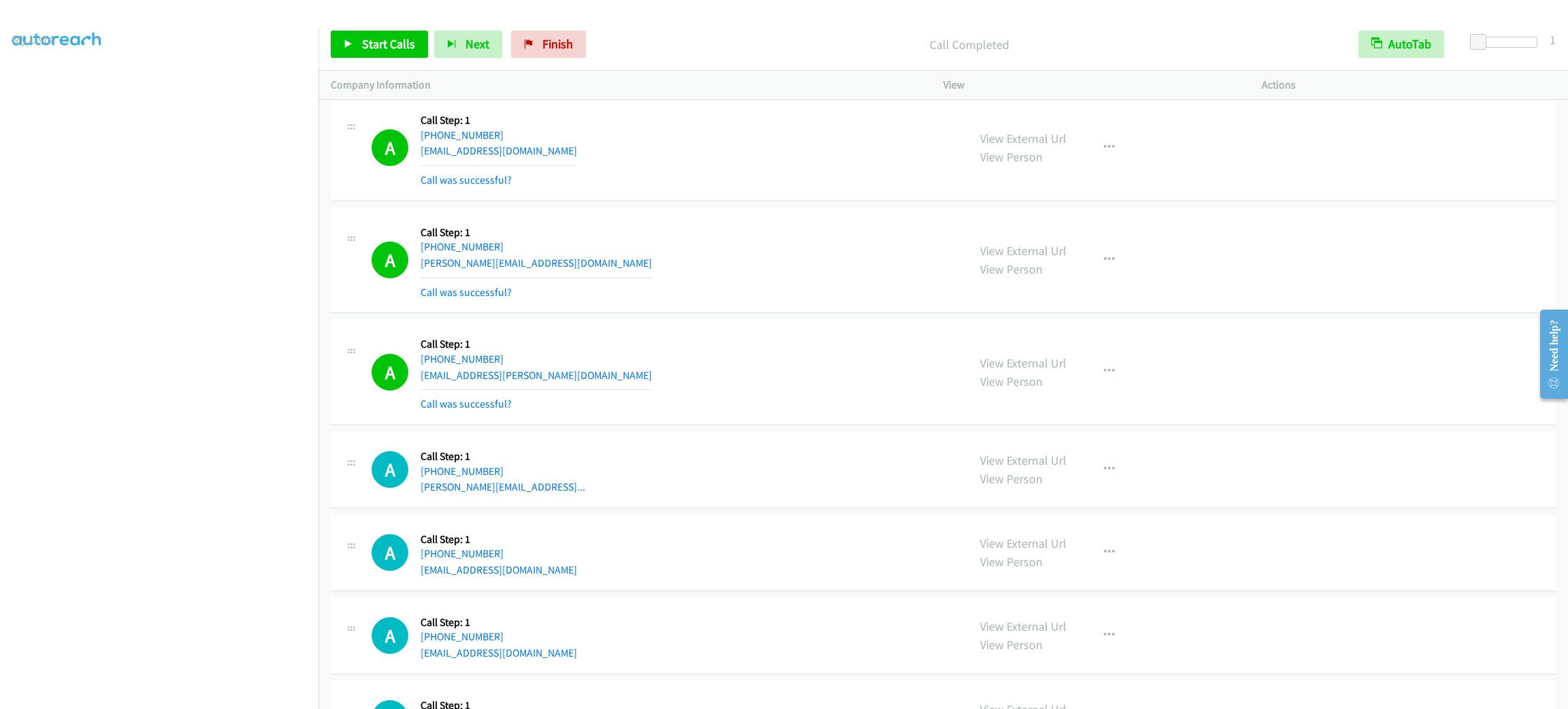
click at [1224, 134] on div "View External Url View Person View External Url Email Schedule/Manage Callback …" at bounding box center [1133, 148] width 331 height 81
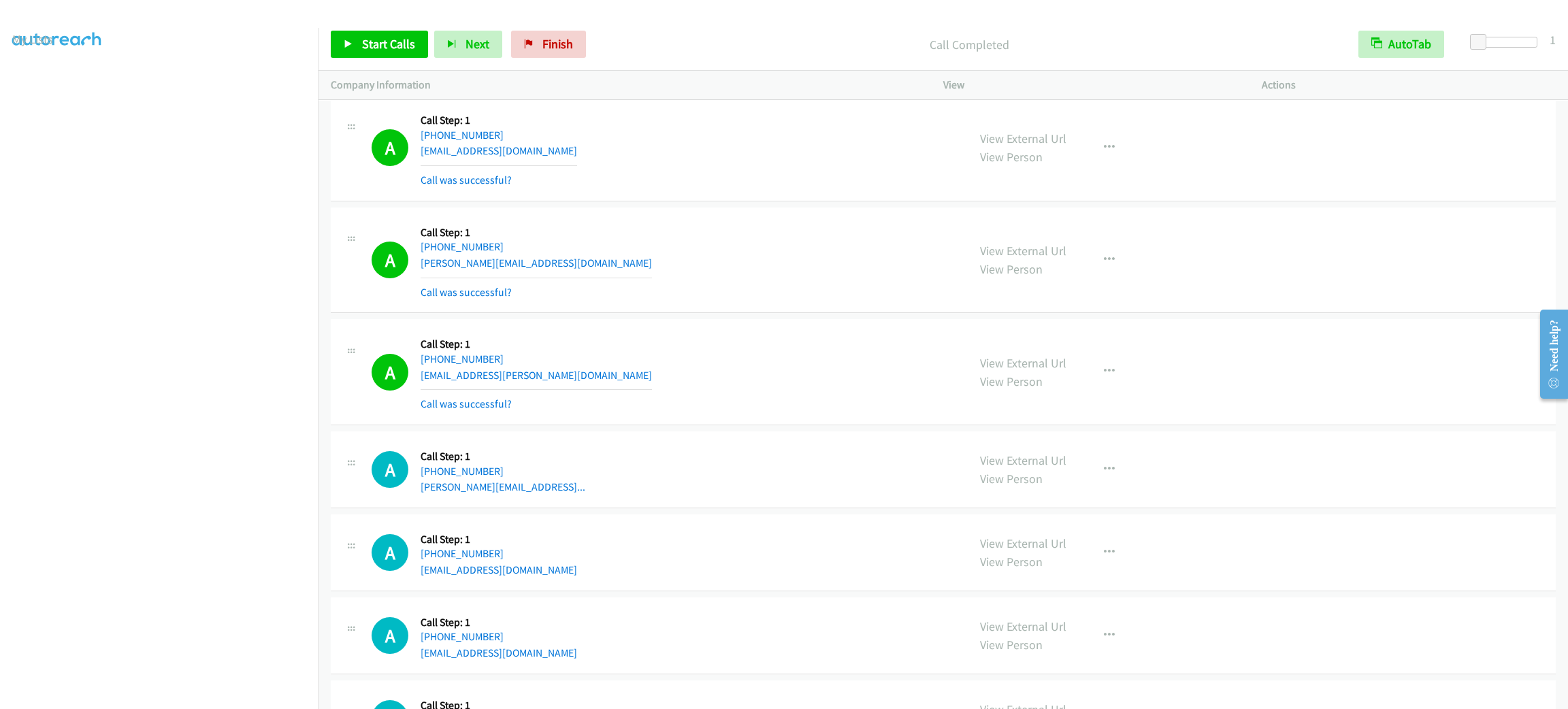
click at [1224, 134] on div "View External Url View Person View External Url Email Schedule/Manage Callback …" at bounding box center [1133, 148] width 331 height 81
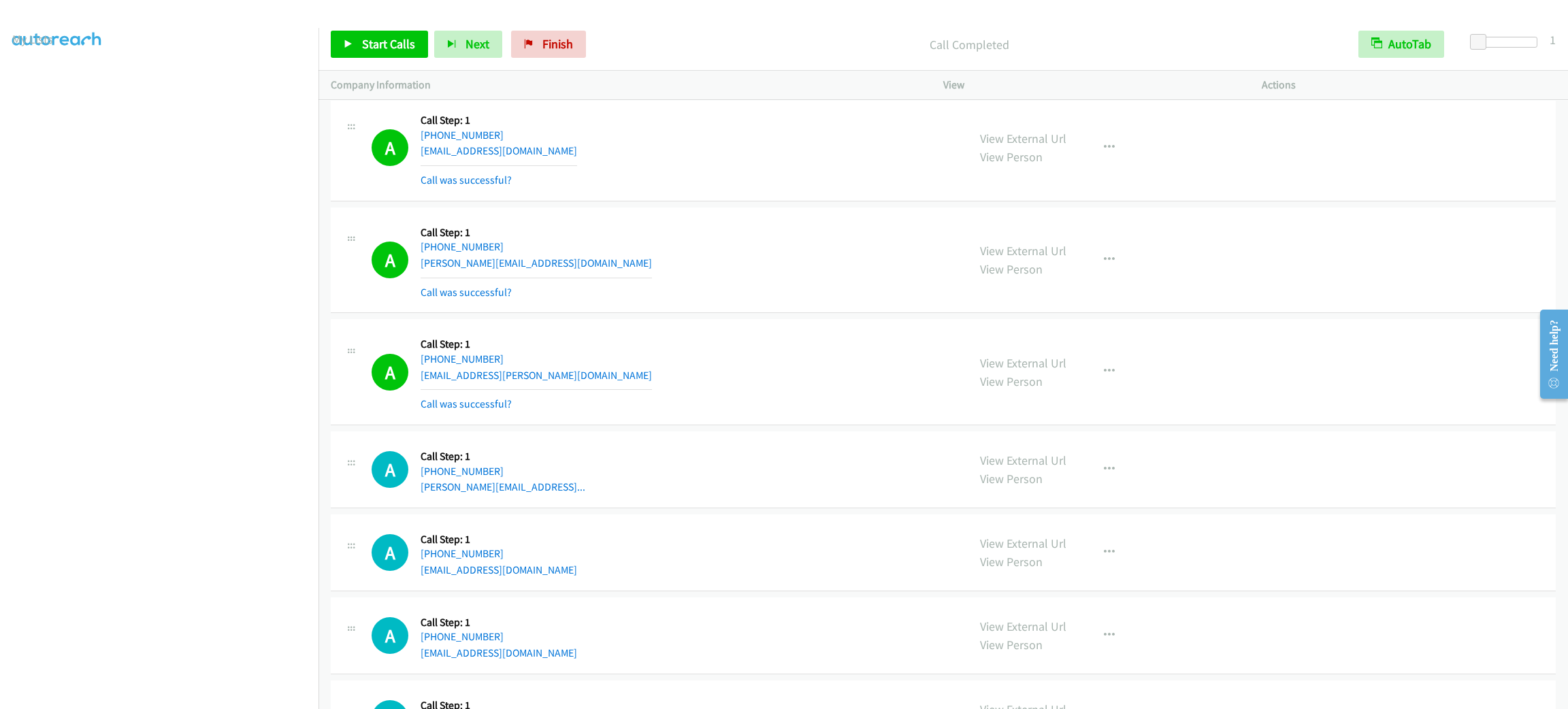
click at [1224, 134] on div "View External Url View Person View External Url Email Schedule/Manage Callback …" at bounding box center [1133, 148] width 331 height 81
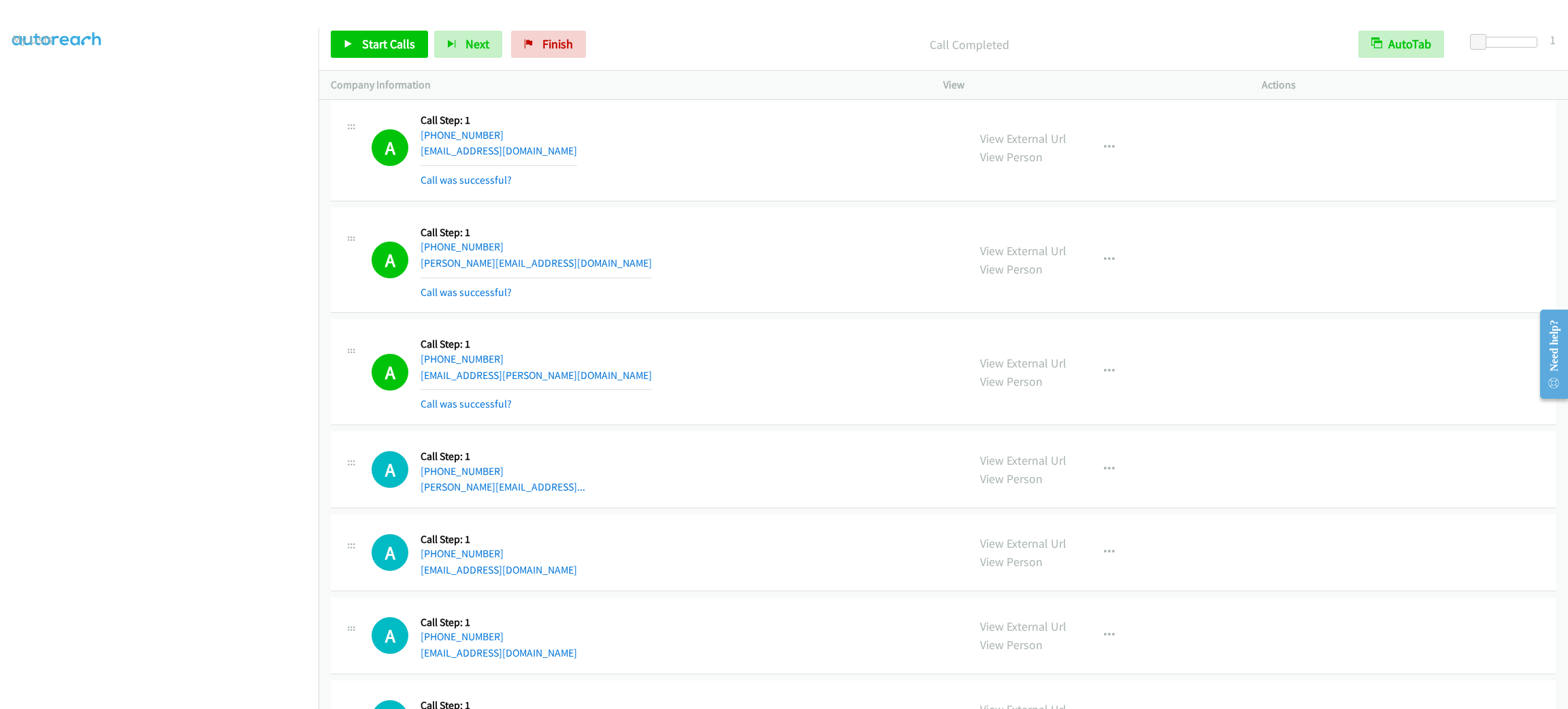
click at [1224, 134] on div "View External Url View Person View External Url Email Schedule/Manage Callback …" at bounding box center [1133, 148] width 331 height 81
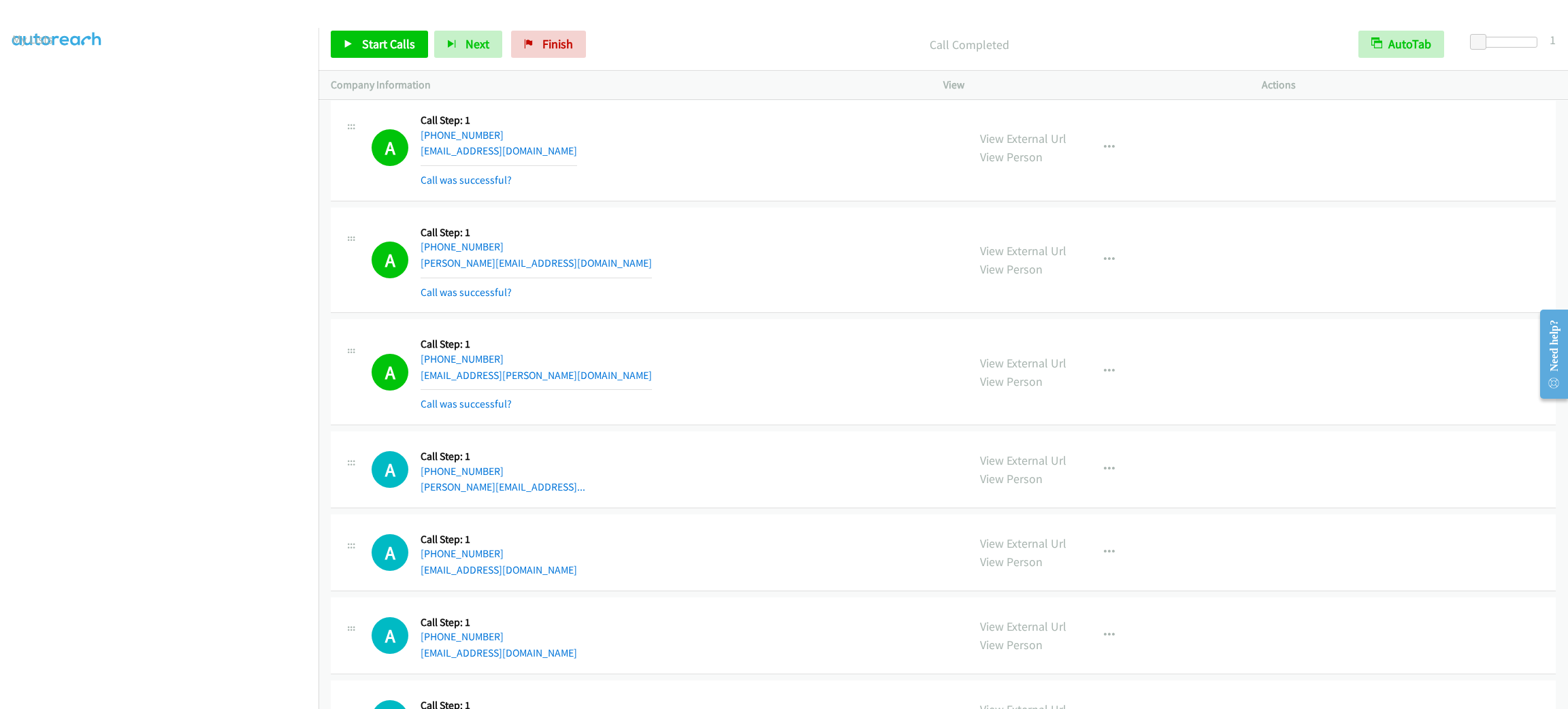
click at [1224, 134] on div "View External Url View Person View External Url Email Schedule/Manage Callback …" at bounding box center [1133, 148] width 331 height 81
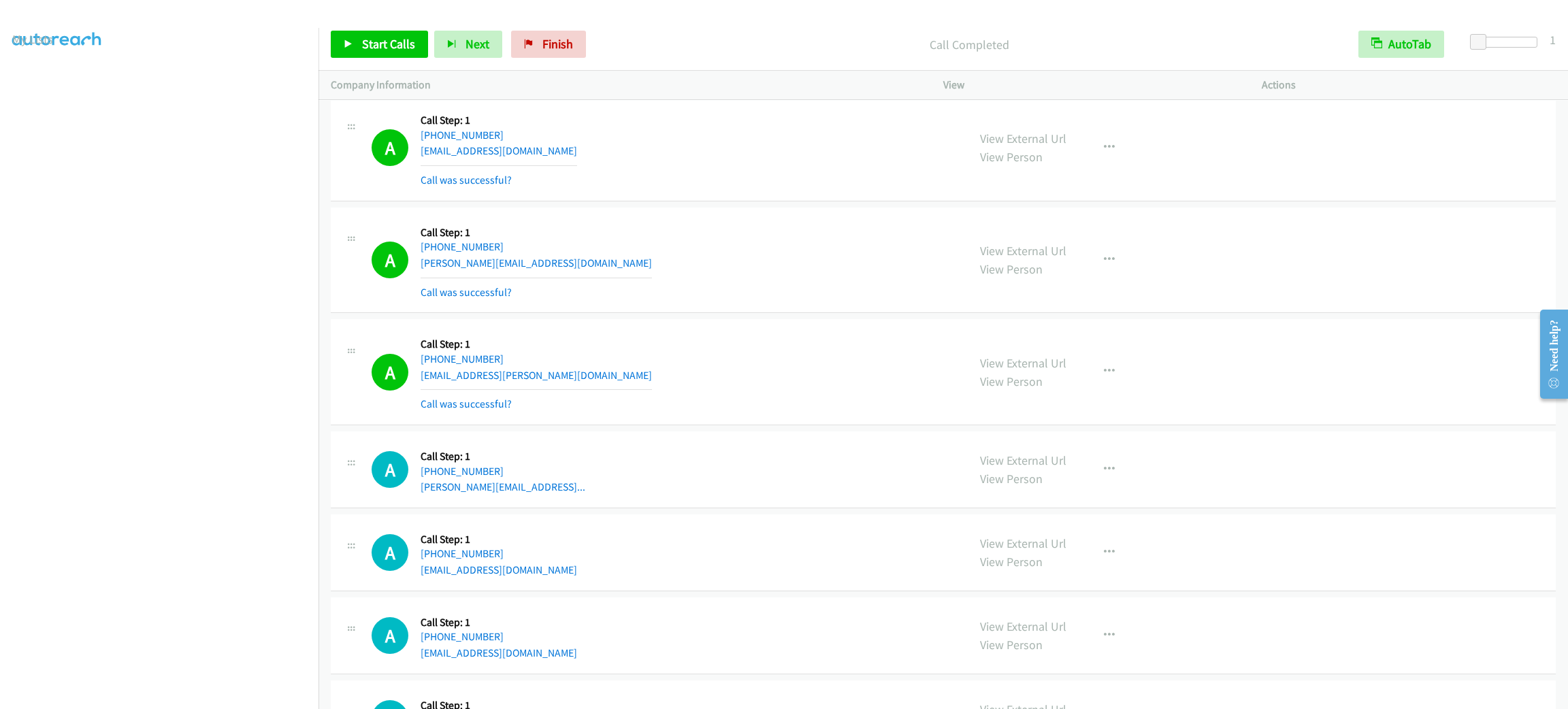
click at [1224, 134] on div "View External Url View Person View External Url Email Schedule/Manage Callback …" at bounding box center [1133, 148] width 331 height 81
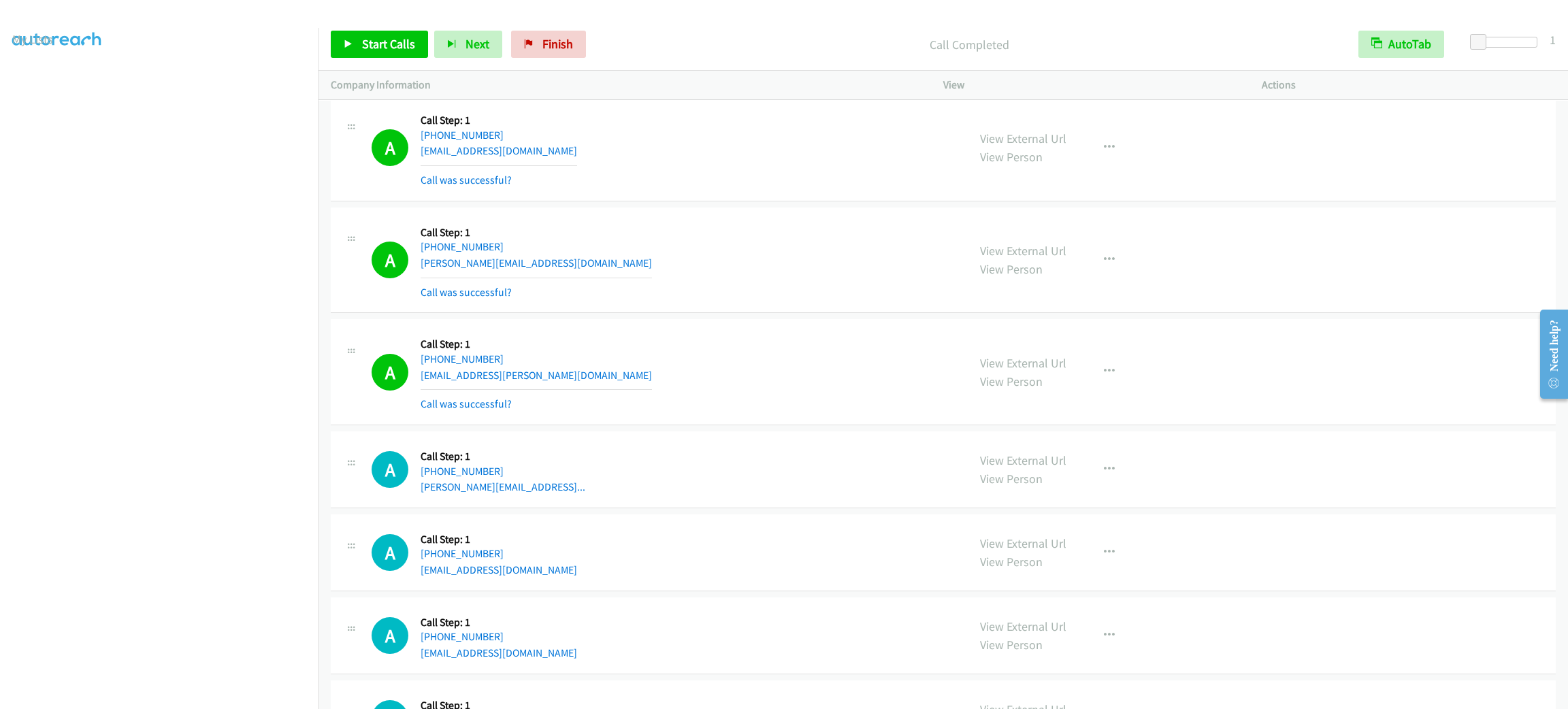
click at [1224, 134] on div "View External Url View Person View External Url Email Schedule/Manage Callback …" at bounding box center [1133, 148] width 331 height 81
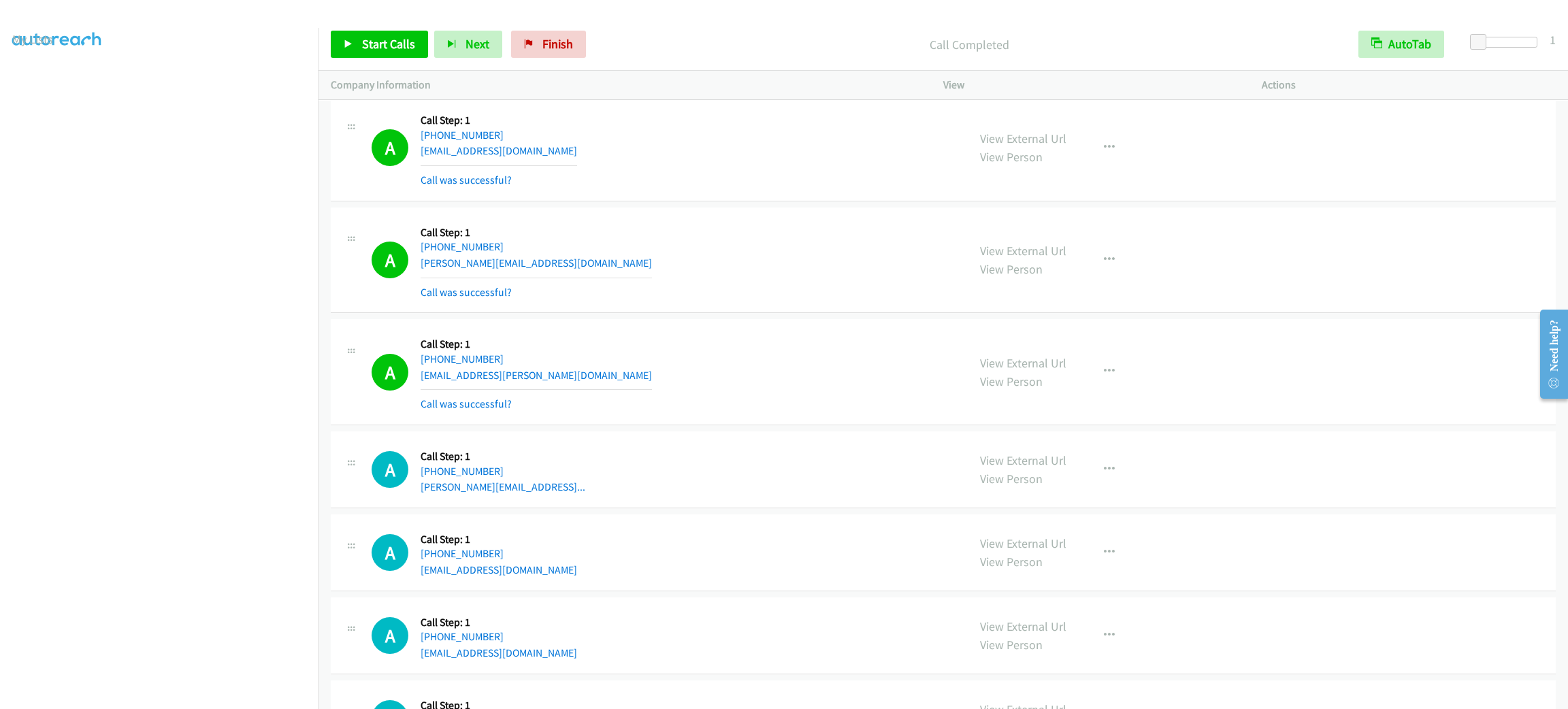
click at [1224, 134] on div "View External Url View Person View External Url Email Schedule/Manage Callback …" at bounding box center [1133, 148] width 331 height 81
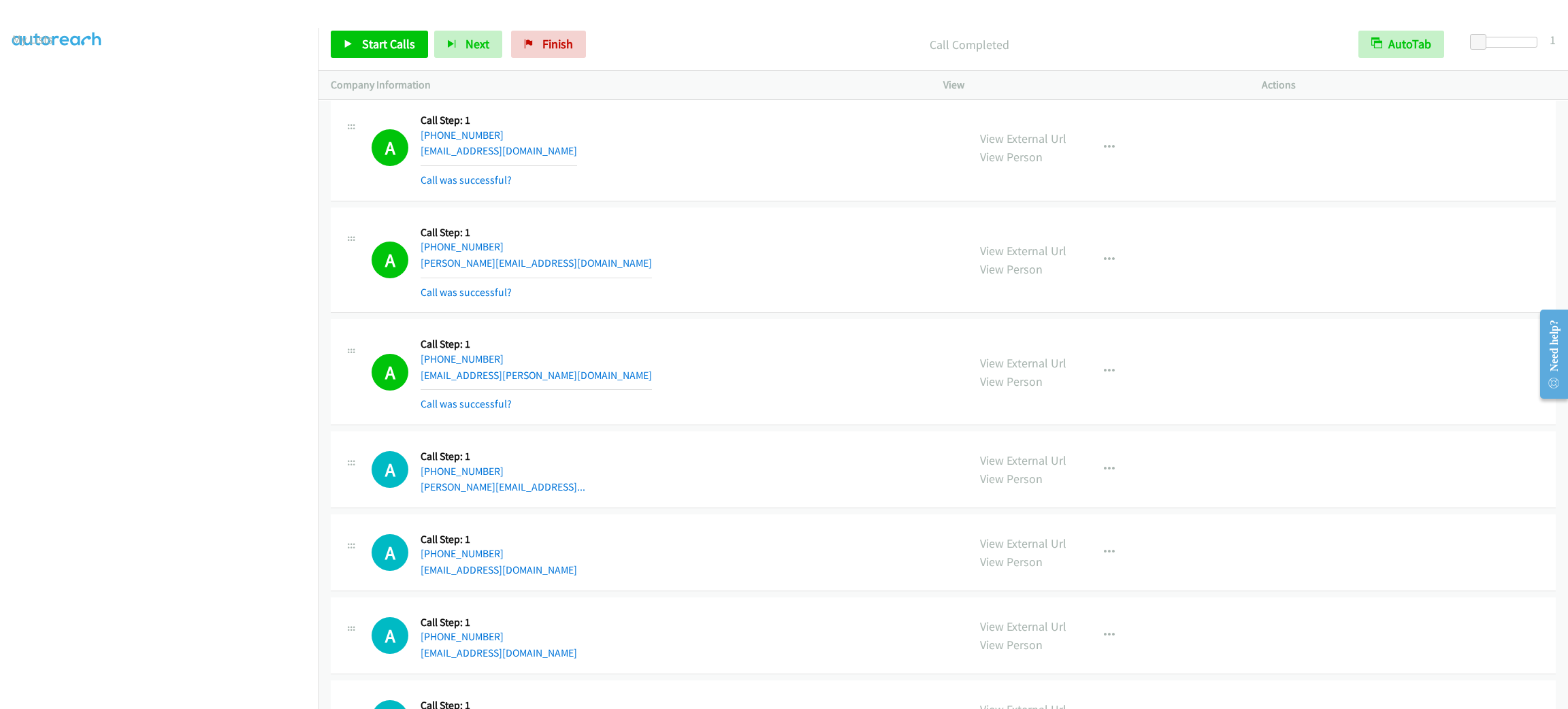
click at [1224, 134] on div "View External Url View Person View External Url Email Schedule/Manage Callback …" at bounding box center [1133, 148] width 331 height 81
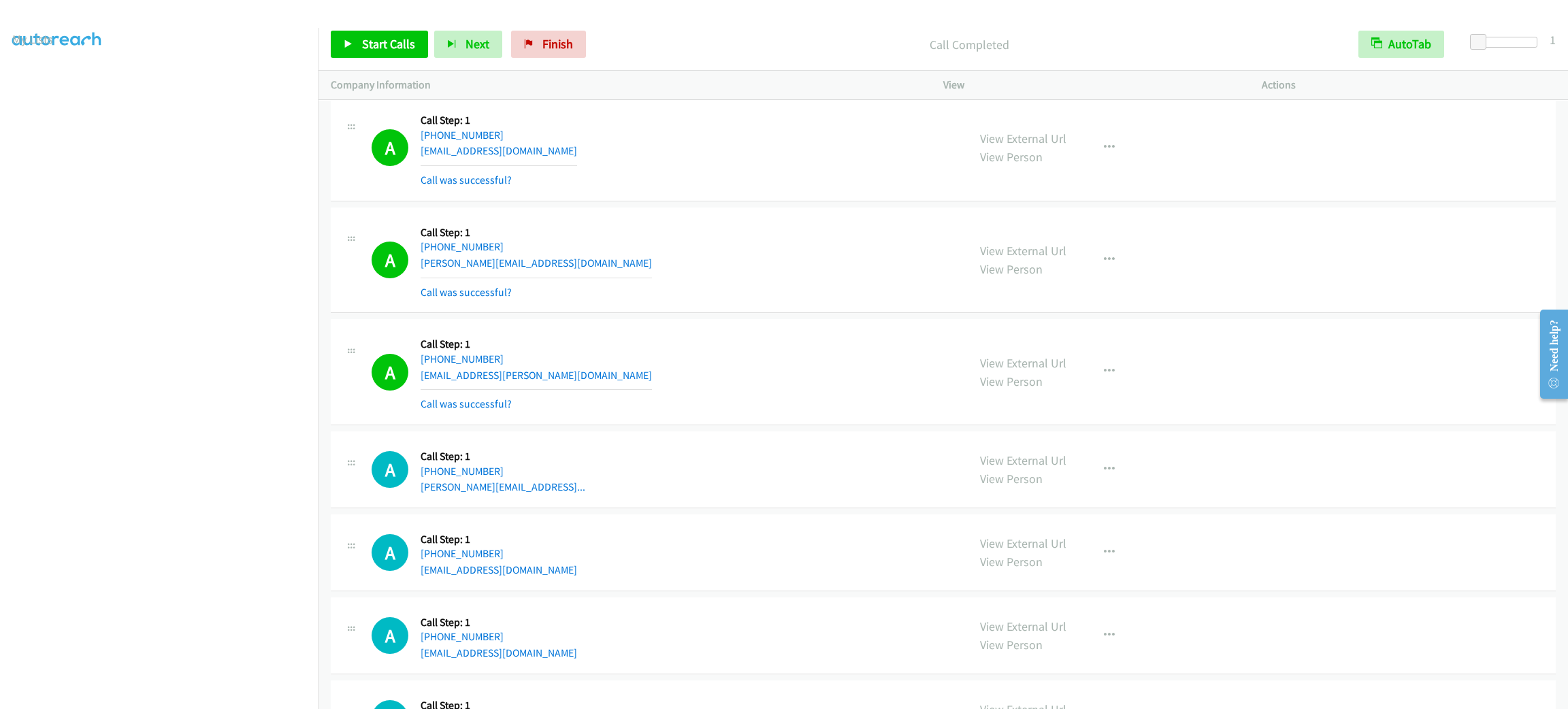
click at [1224, 134] on div "View External Url View Person View External Url Email Schedule/Manage Callback …" at bounding box center [1133, 148] width 331 height 81
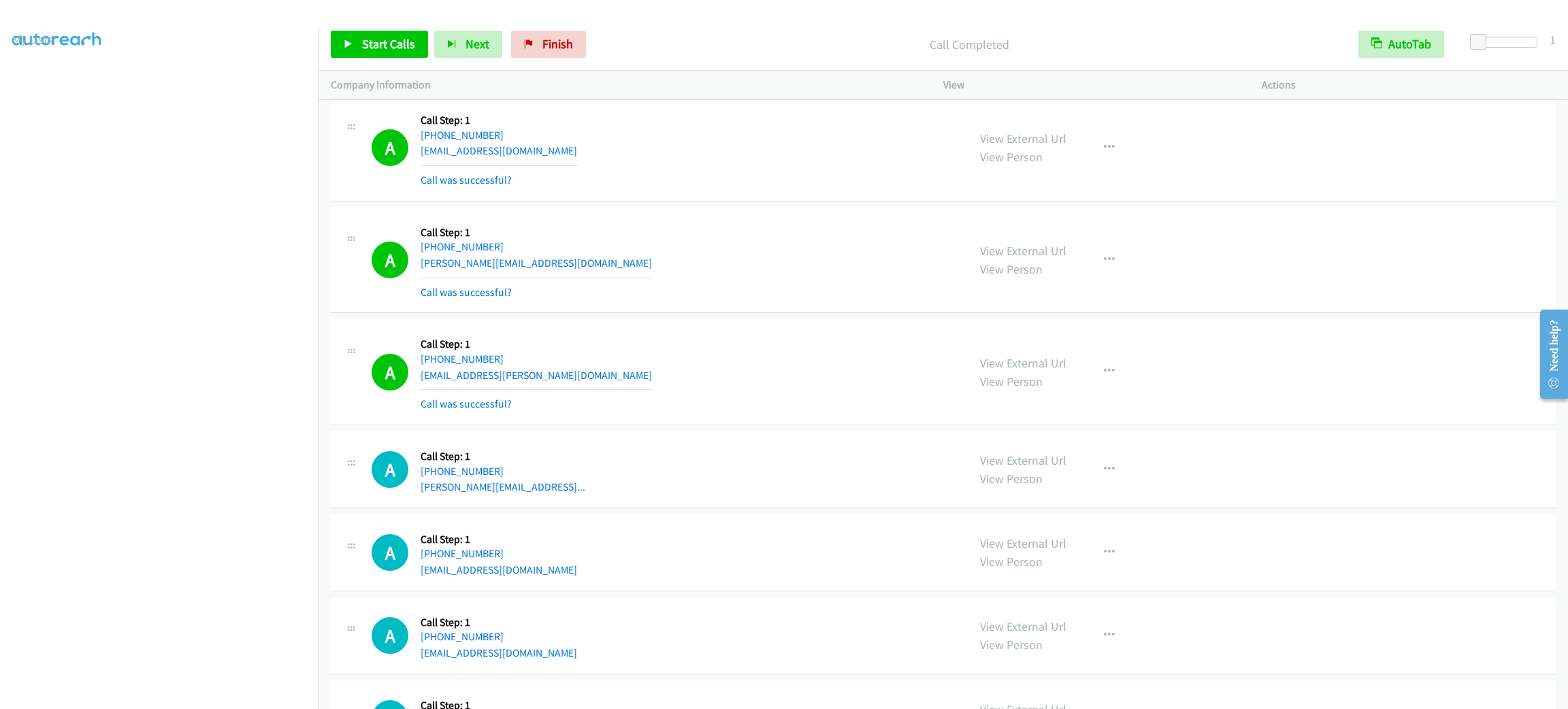
click at [1224, 134] on div "View External Url View Person View External Url Email Schedule/Manage Callback …" at bounding box center [1133, 148] width 331 height 81
